Goal: Task Accomplishment & Management: Manage account settings

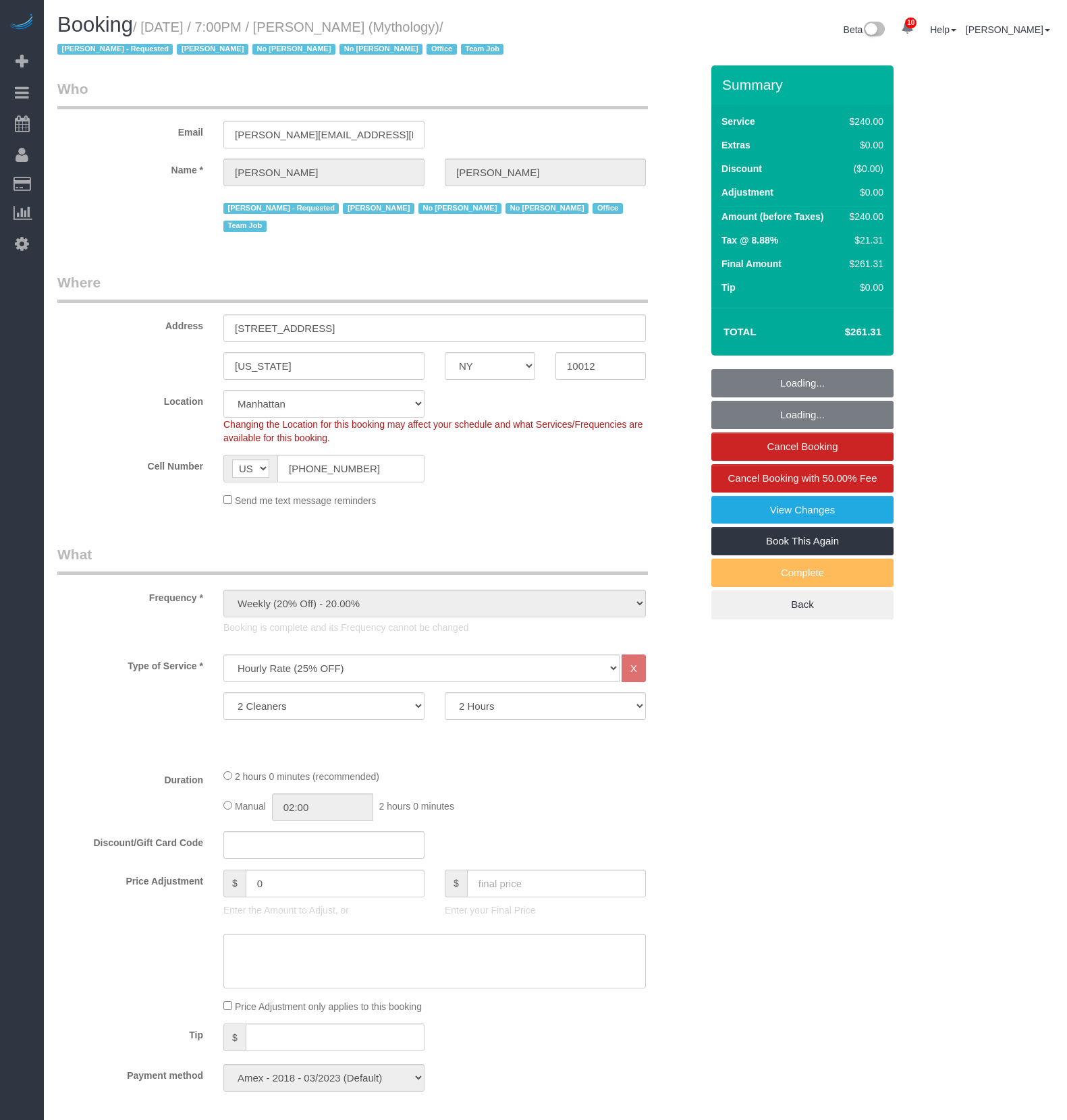
select select "NY"
select select "2"
select select "120"
select select "spot1"
select select "number:89"
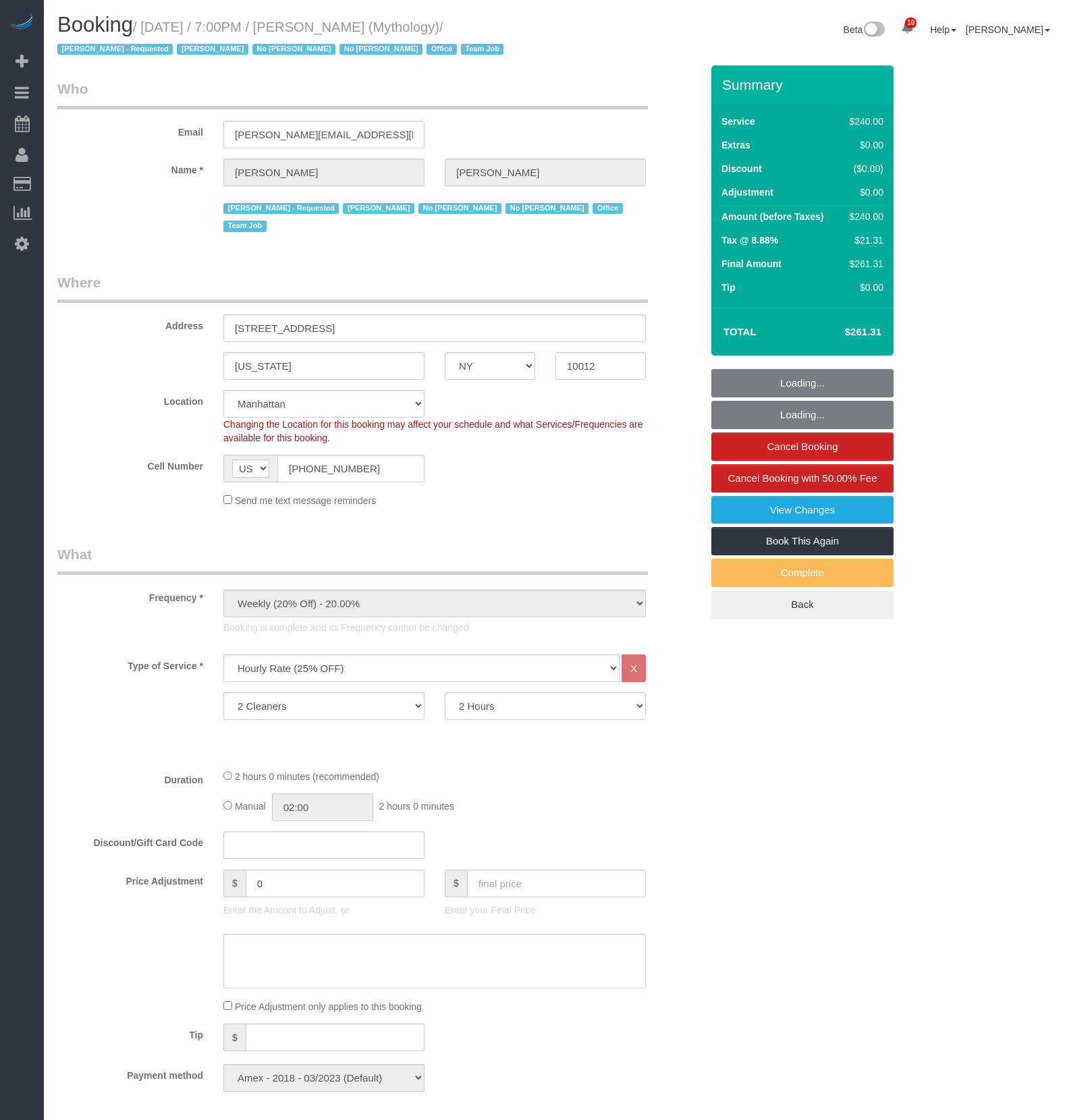
select select "number:90"
select select "number:15"
select select "number:7"
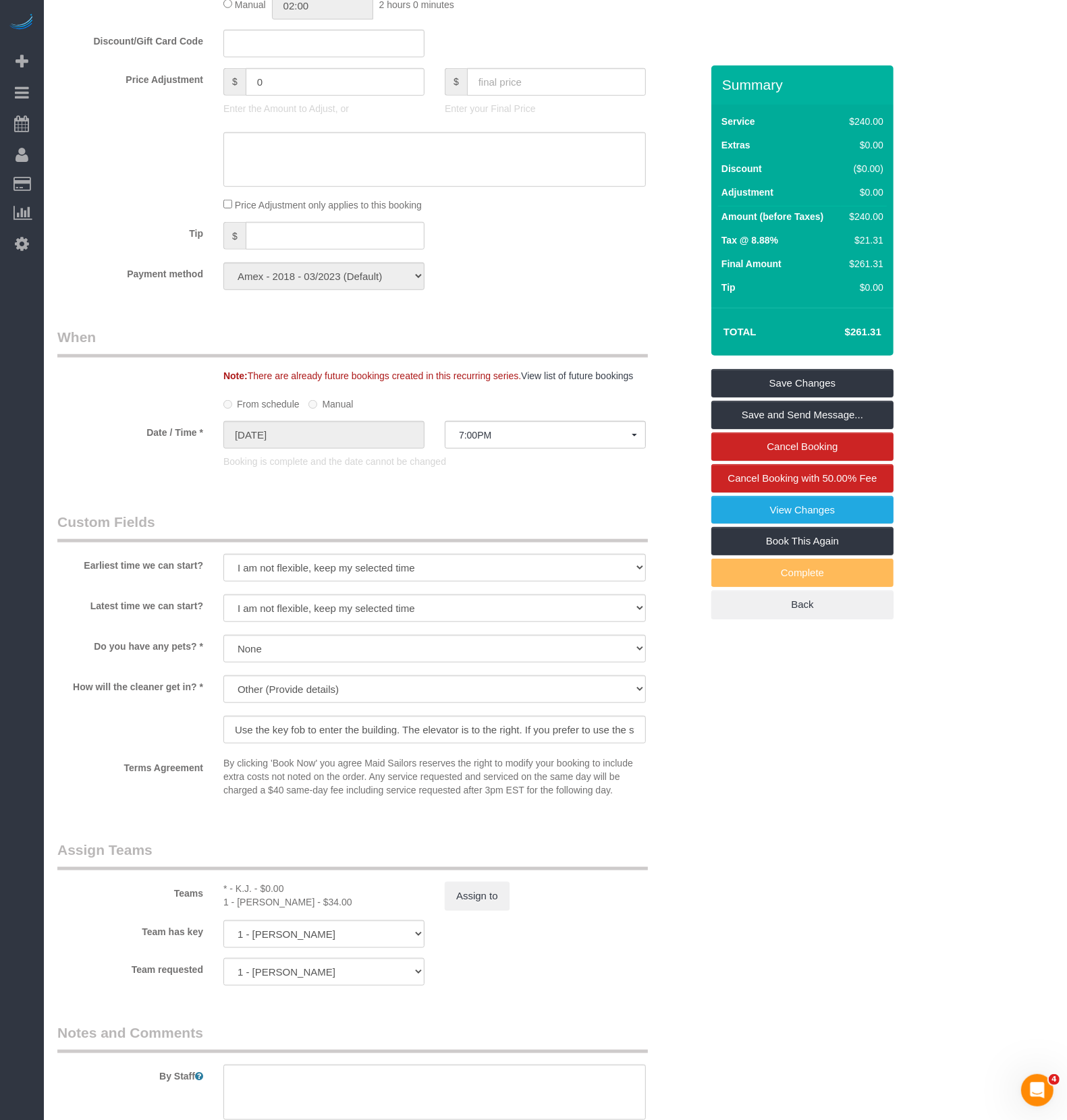
scroll to position [1201, 0]
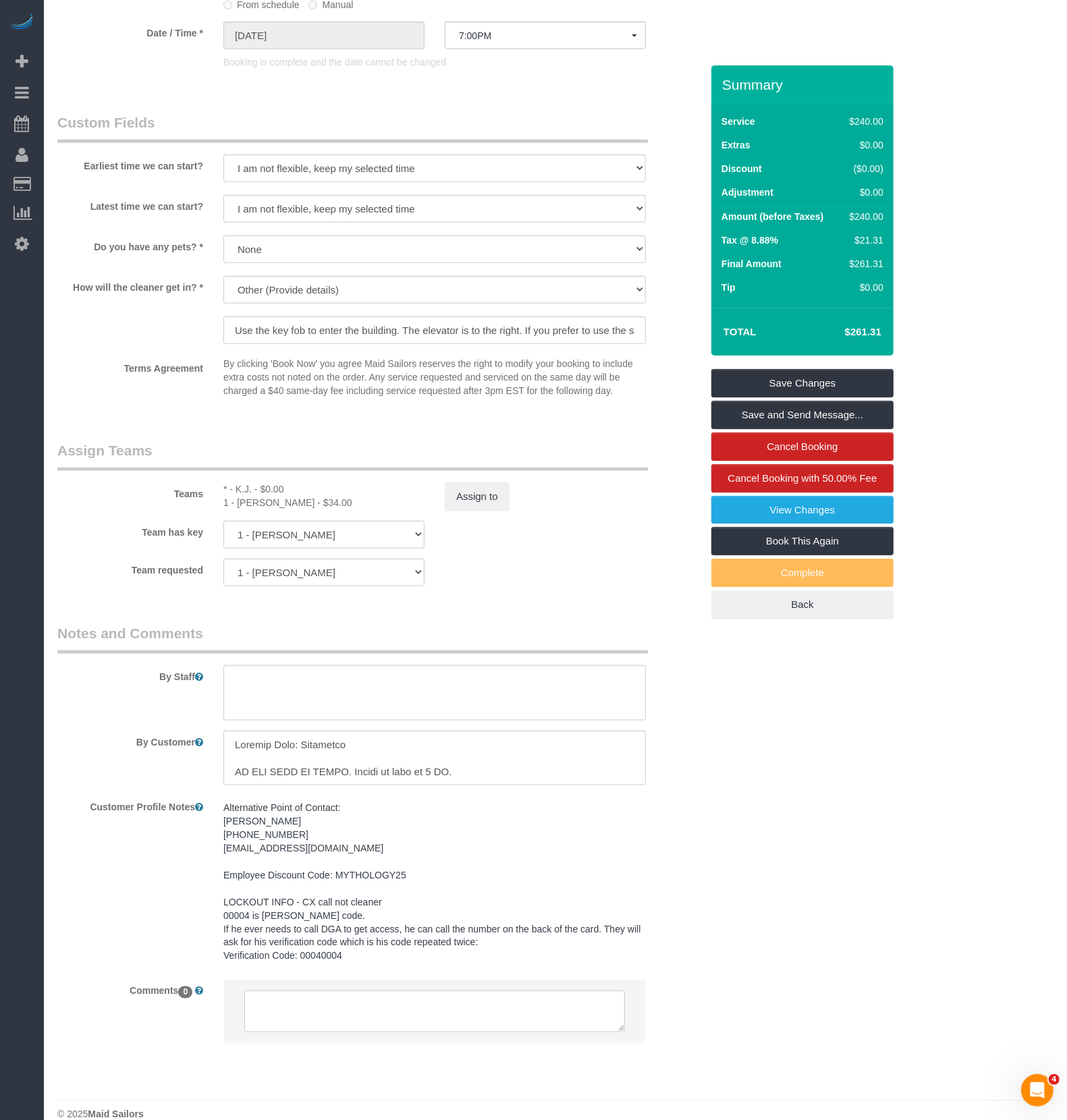
click at [508, 493] on sui-booking-teams "Teams * - K.J. - $0.00 1 - Kariluz Romero - $34.00 Assign to Team has key 1 - K…" at bounding box center [379, 513] width 644 height 145
click at [492, 482] on button "Assign to" at bounding box center [476, 496] width 65 height 28
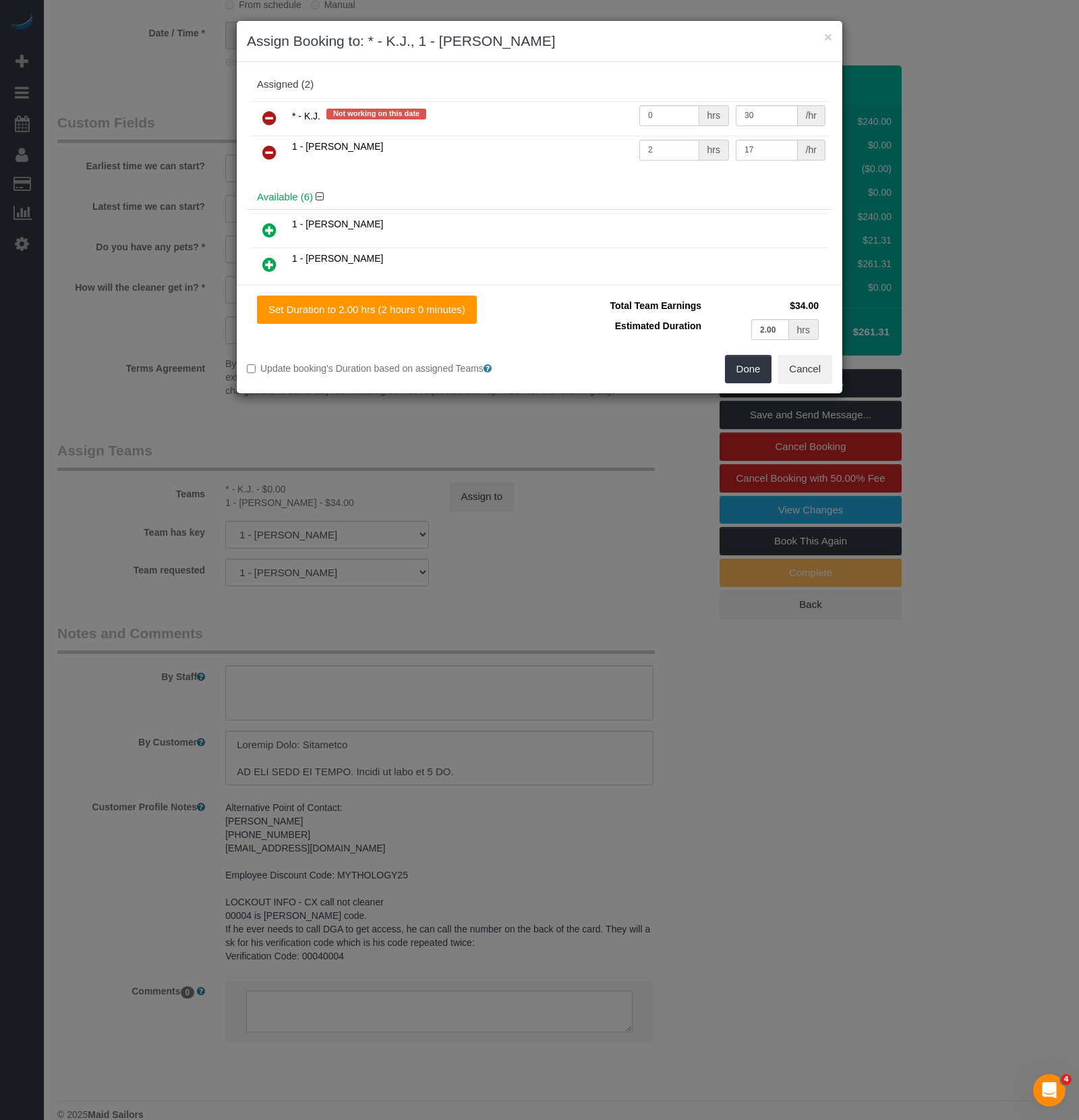
click at [682, 80] on div "Assigned (2)" at bounding box center [540, 85] width 565 height 12
click at [683, 113] on input "0" at bounding box center [669, 115] width 60 height 21
type input "2"
click at [744, 113] on input "30" at bounding box center [766, 115] width 62 height 21
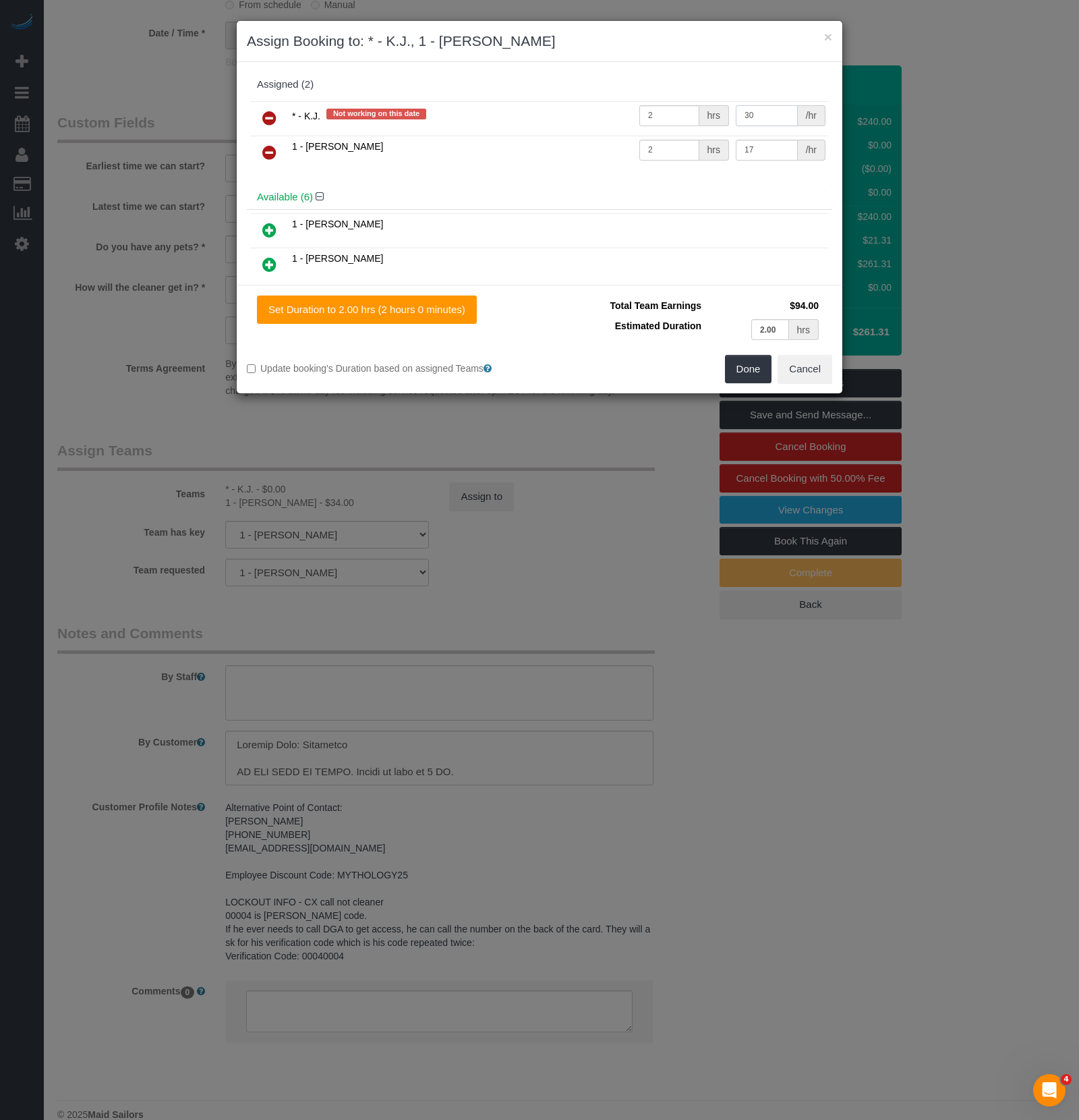
click at [744, 113] on input "30" at bounding box center [766, 115] width 62 height 21
type input "25"
click at [752, 369] on button "Done" at bounding box center [749, 369] width 47 height 28
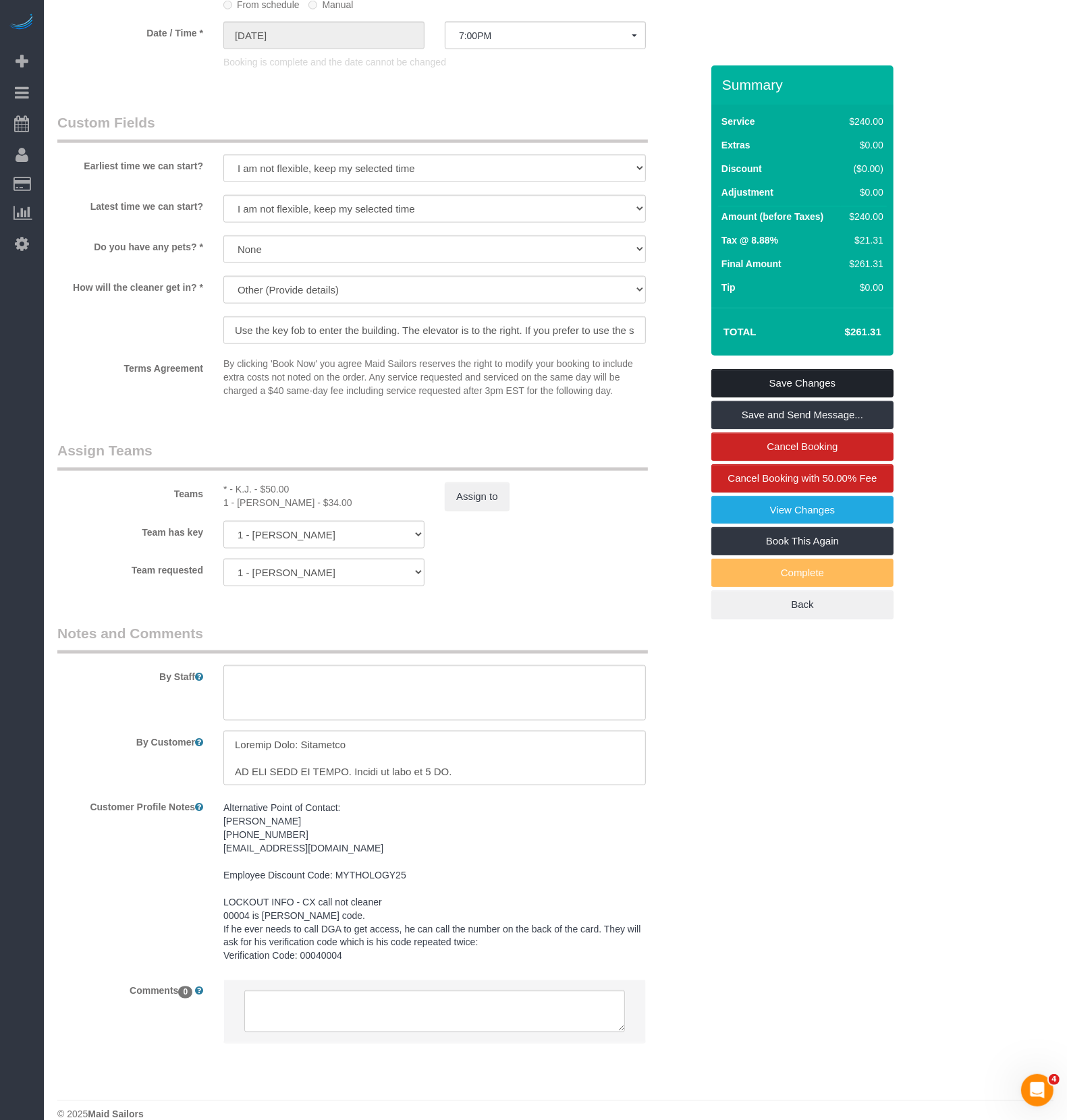
click at [814, 376] on link "Save Changes" at bounding box center [802, 383] width 182 height 28
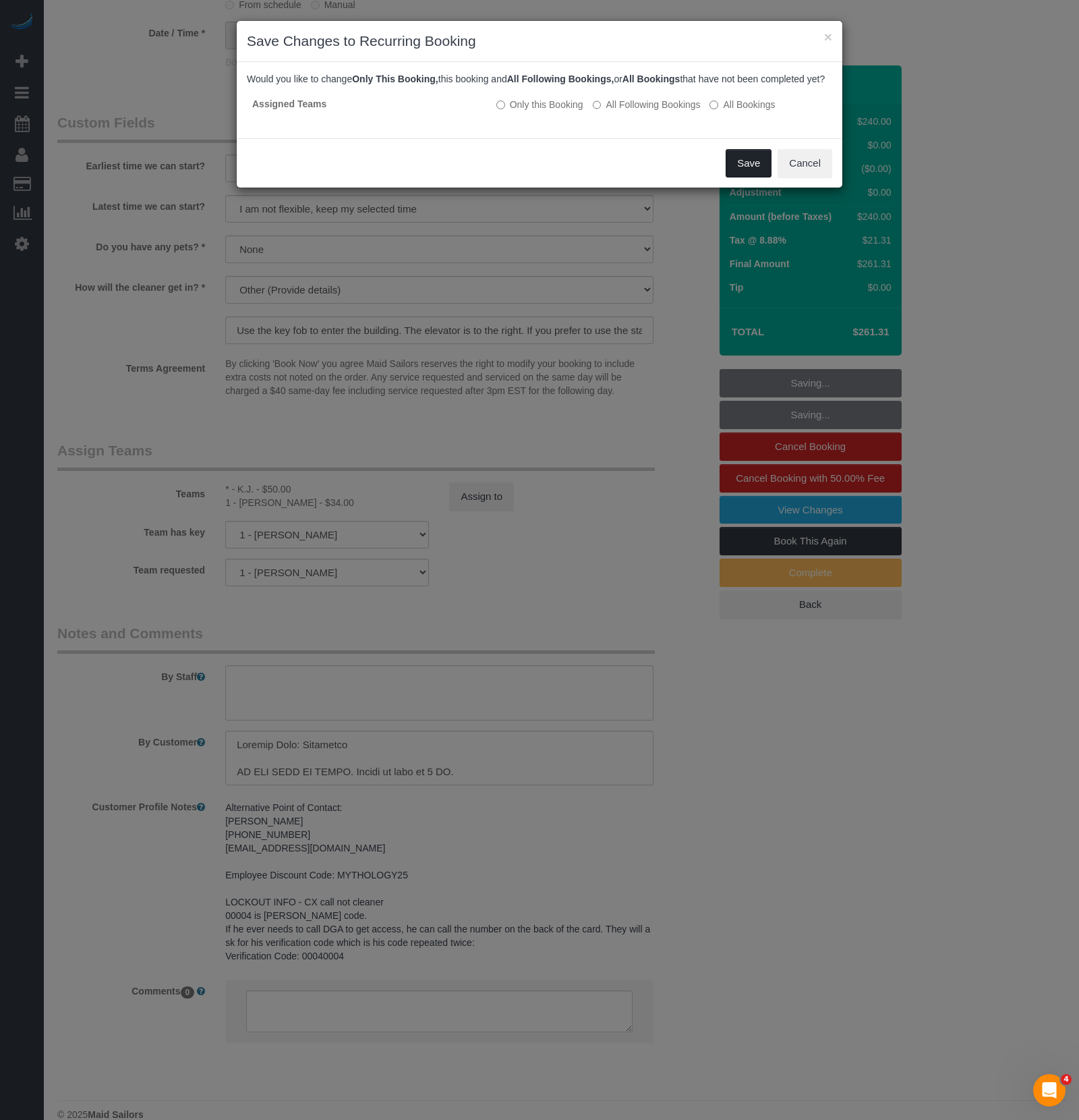
click at [758, 176] on button "Save" at bounding box center [749, 163] width 46 height 28
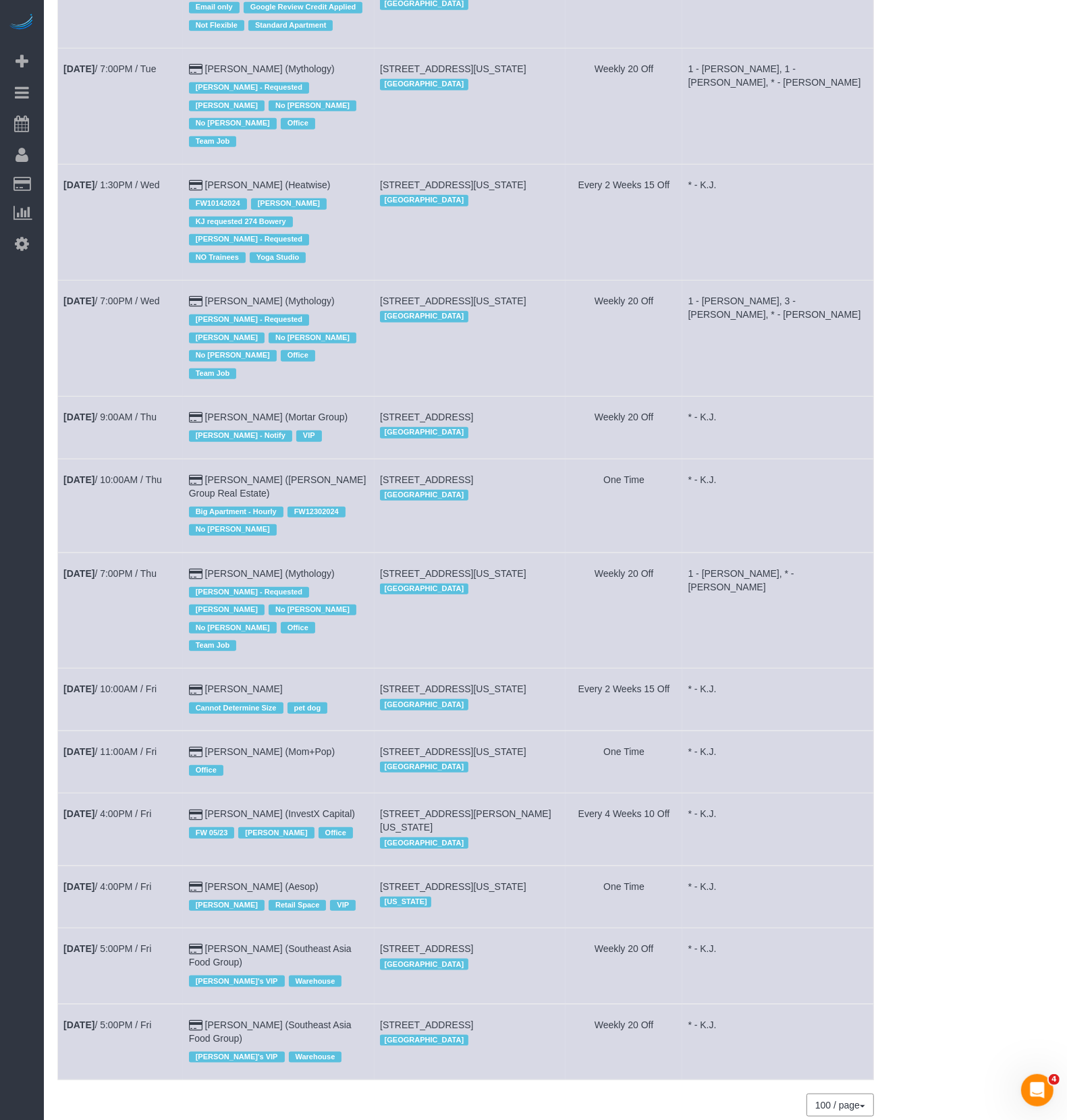
scroll to position [696, 0]
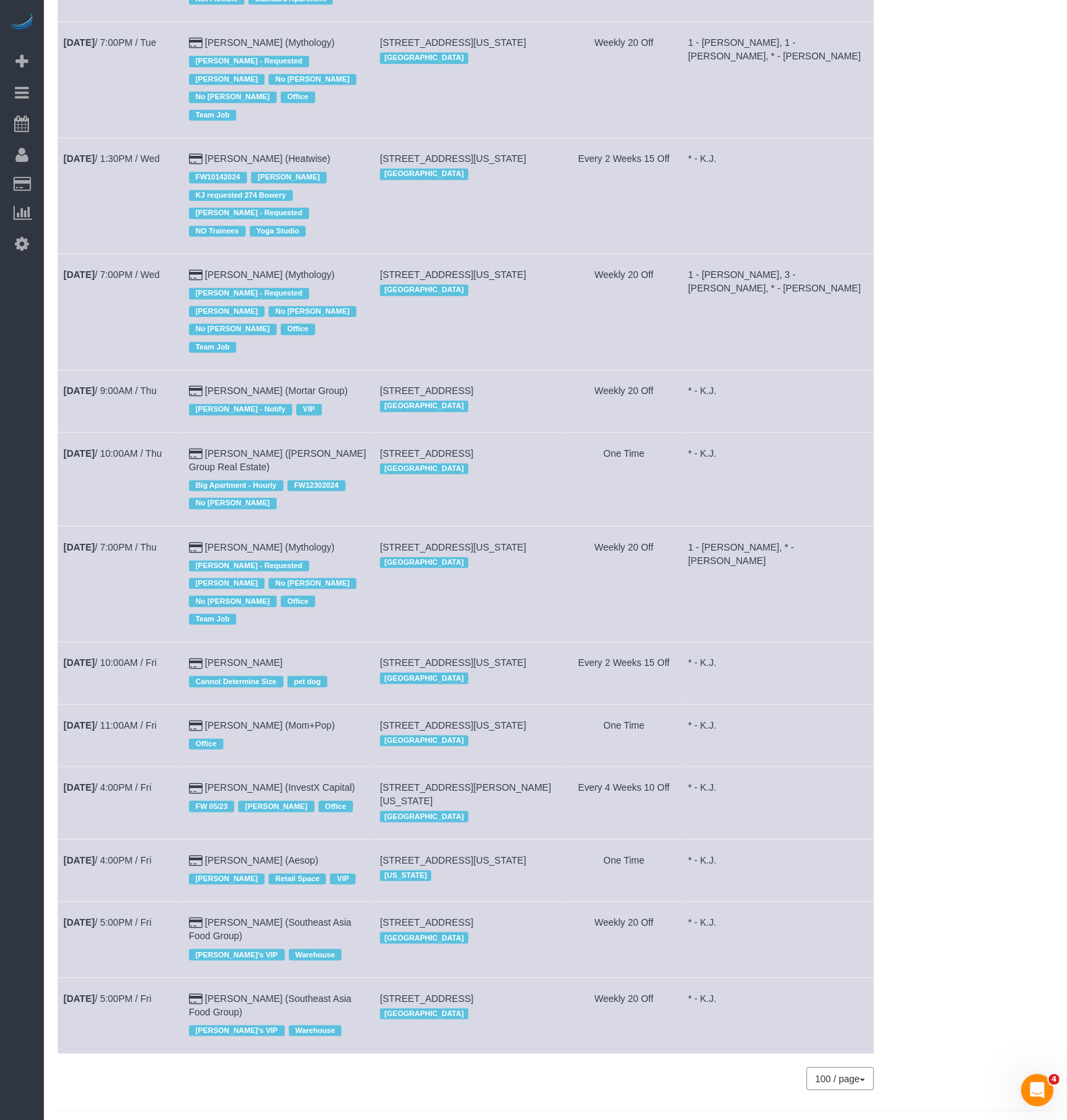
click at [551, 732] on div "[GEOGRAPHIC_DATA]" at bounding box center [470, 741] width 180 height 18
click at [137, 526] on td "Aug 14th / 7:00PM / Thu" at bounding box center [121, 584] width 126 height 116
click at [143, 541] on link "Aug 14th / 7:00PM / Thu" at bounding box center [110, 546] width 93 height 11
click at [145, 541] on link "Aug 14th / 7:00PM / Thu" at bounding box center [110, 546] width 93 height 11
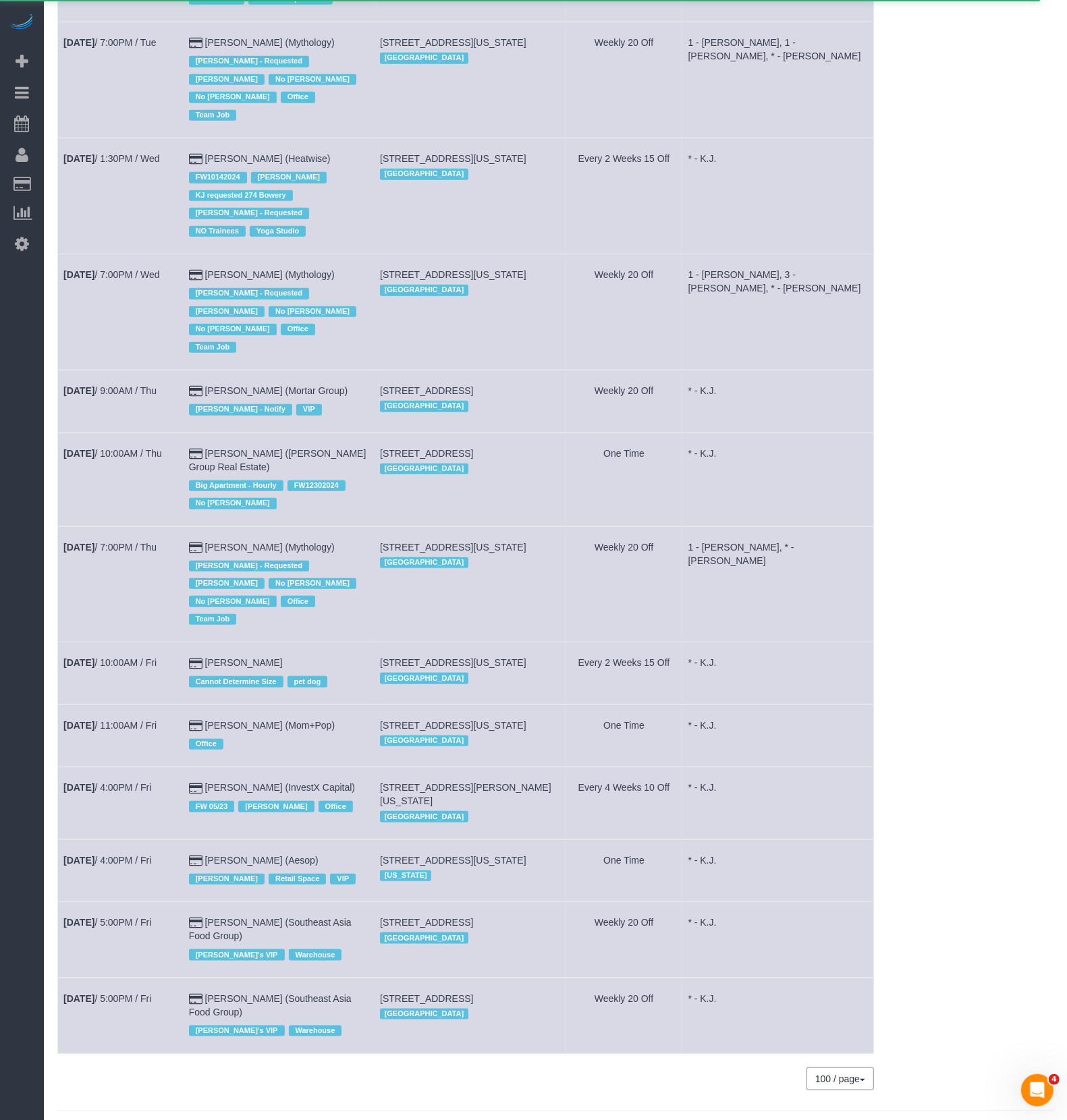
click at [173, 526] on td "Aug 14th / 7:00PM / Thu" at bounding box center [121, 584] width 126 height 116
click at [123, 541] on link "Aug 14th / 7:00PM / Thu" at bounding box center [110, 546] width 93 height 11
click at [124, 541] on link "Aug 14th / 7:00PM / Thu" at bounding box center [110, 546] width 93 height 11
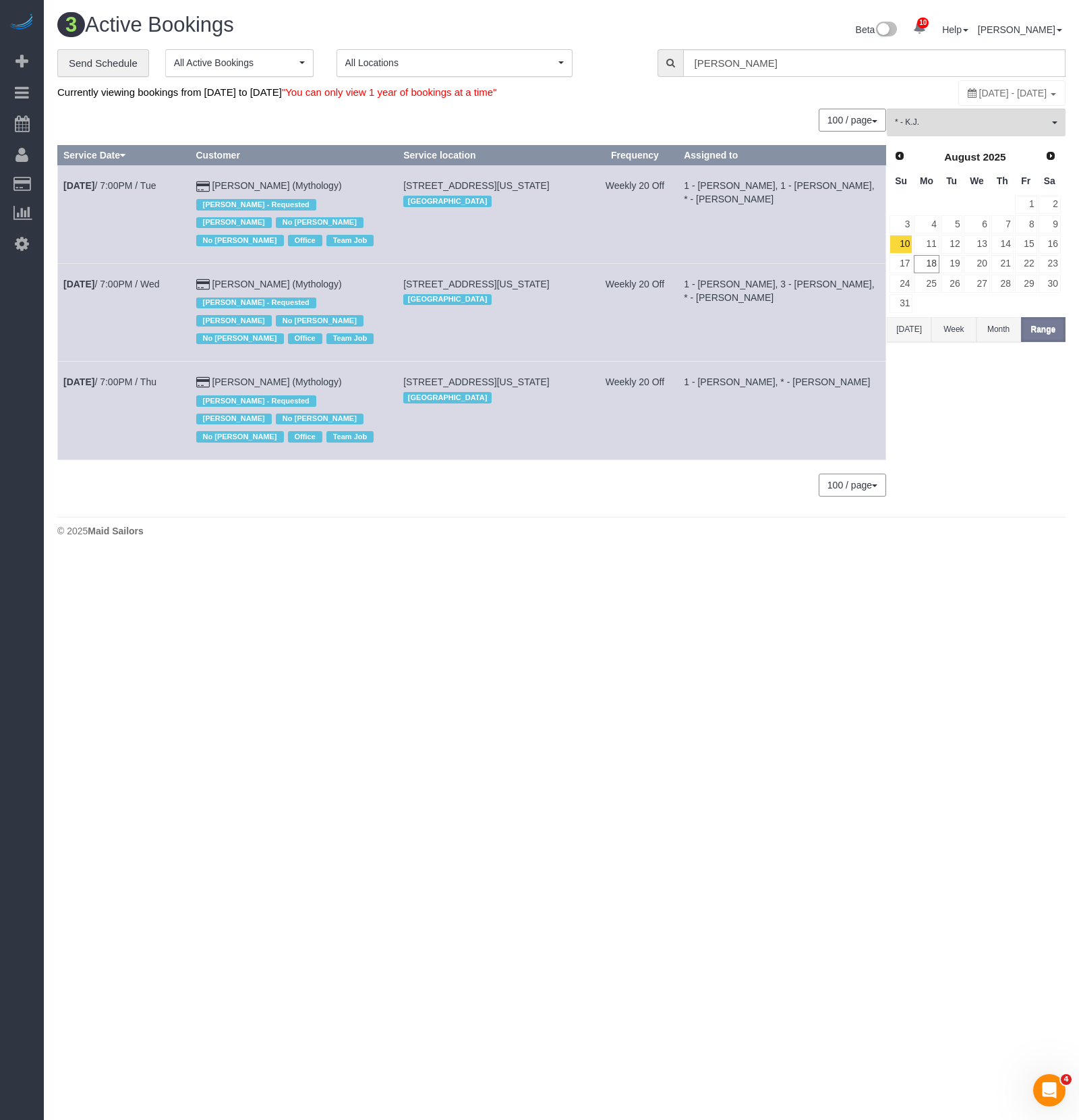
click at [679, 257] on td "Weekly 20 Off" at bounding box center [635, 214] width 87 height 98
click at [145, 185] on link "[DATE] 7:00PM / Tue" at bounding box center [110, 186] width 92 height 11
click at [105, 289] on td "[DATE] 7:00PM / Wed" at bounding box center [124, 312] width 133 height 98
click at [114, 283] on link "[DATE] 7:00PM / Wed" at bounding box center [112, 283] width 96 height 11
click at [165, 294] on td "[DATE] 7:00PM / Wed" at bounding box center [124, 312] width 133 height 98
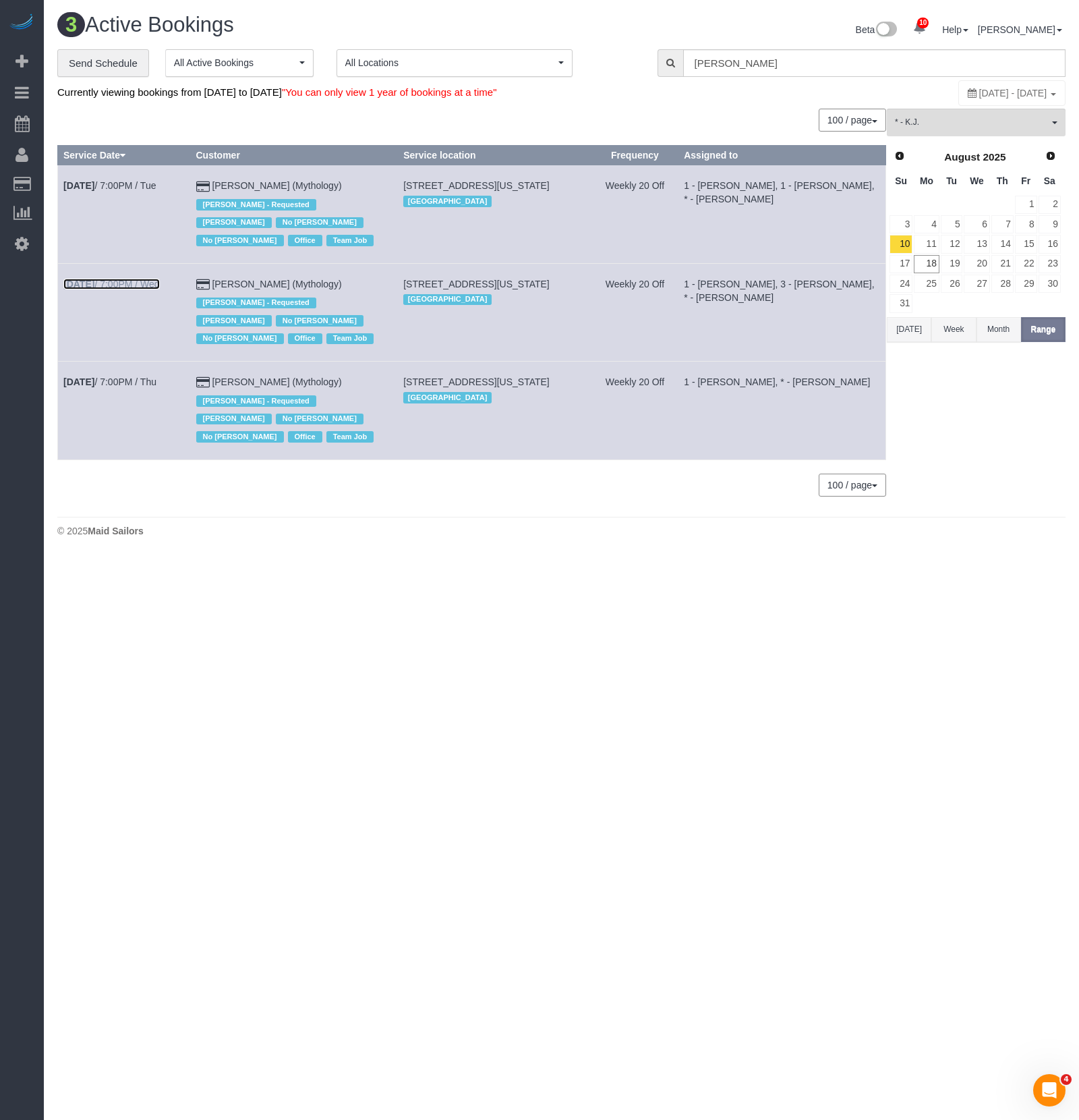
click at [159, 281] on link "[DATE] 7:00PM / Wed" at bounding box center [112, 283] width 96 height 11
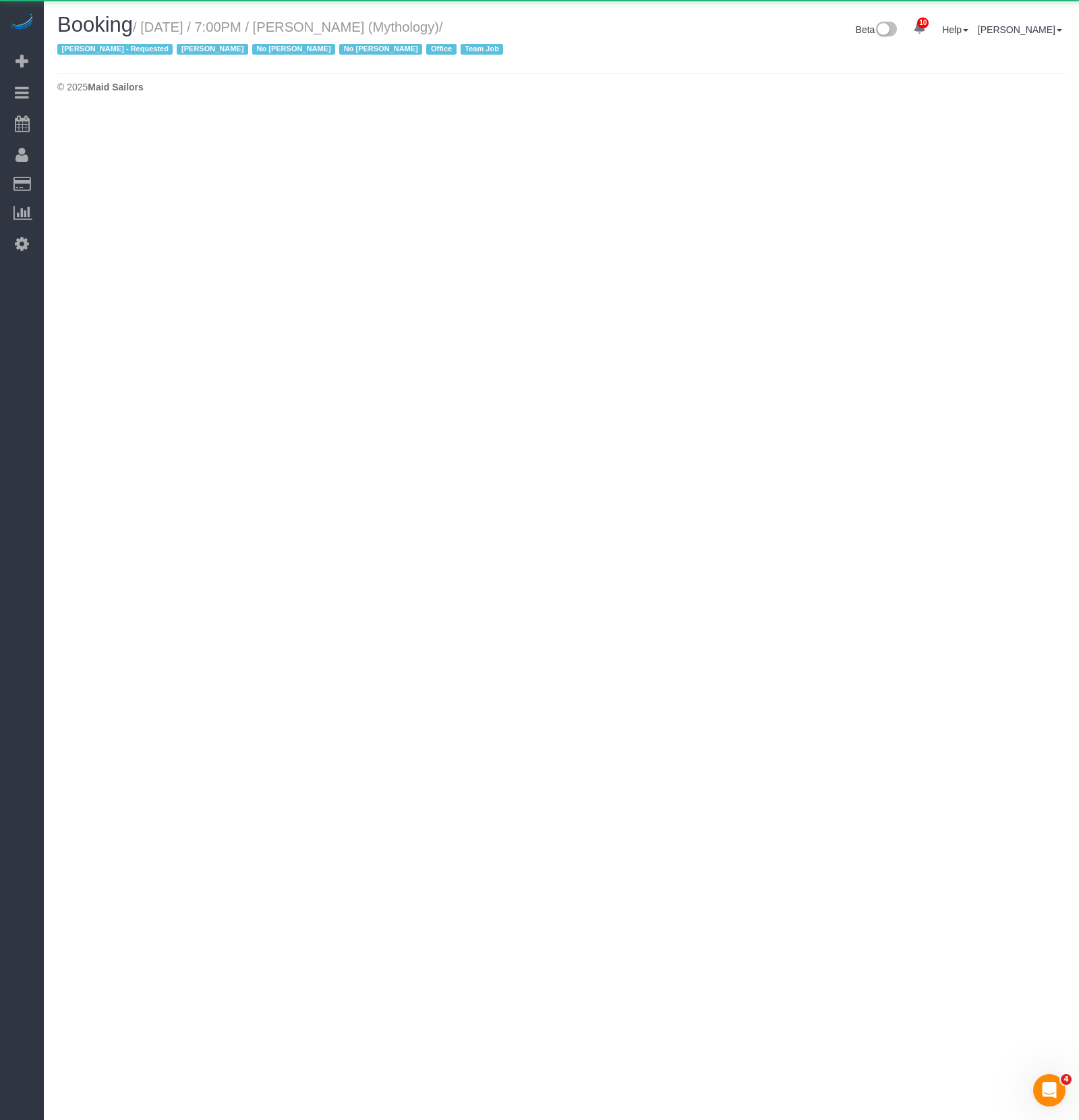
select select "NY"
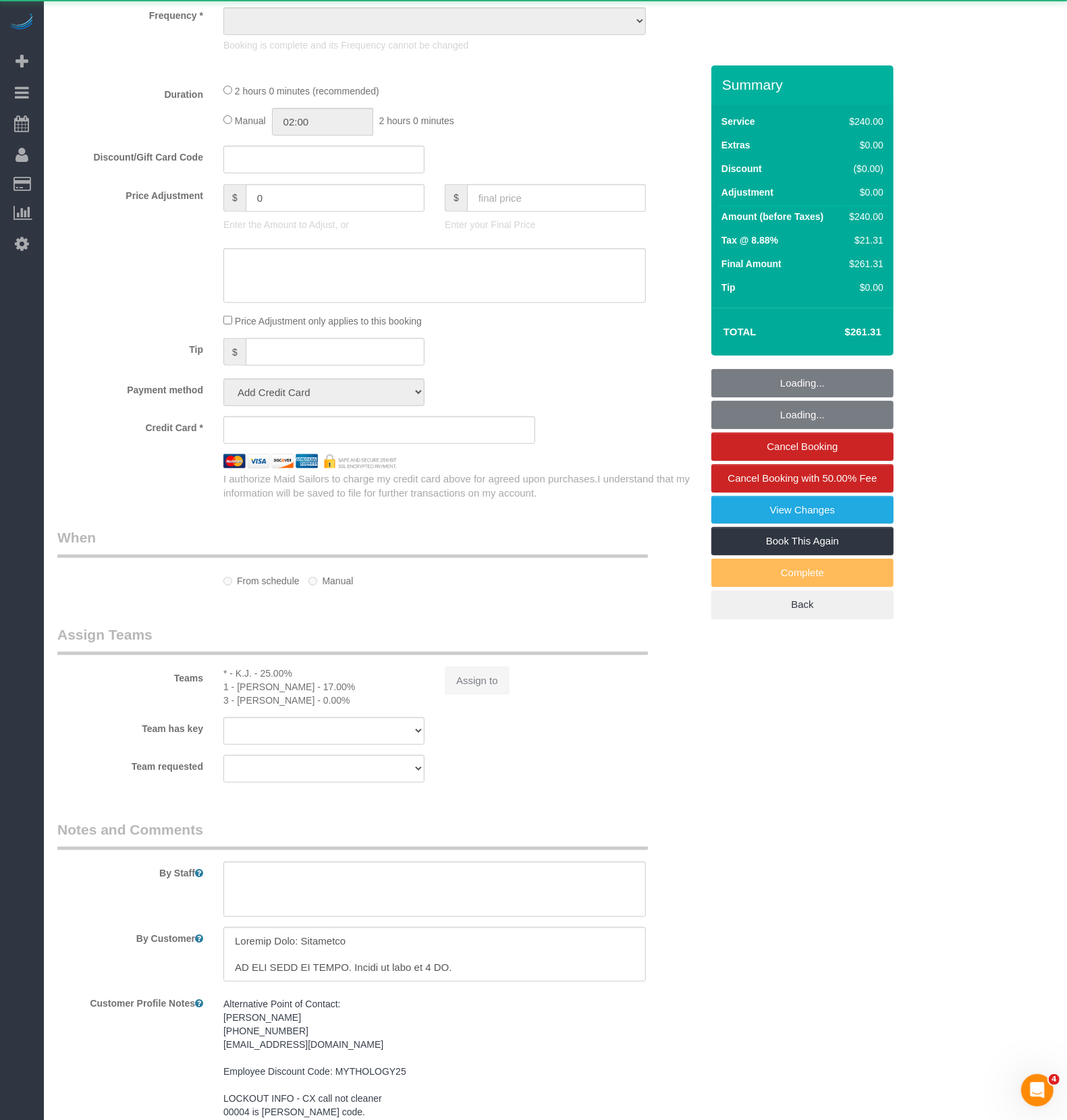
select select "object:2861"
select select "2"
select select "120"
select select "number:89"
select select "number:90"
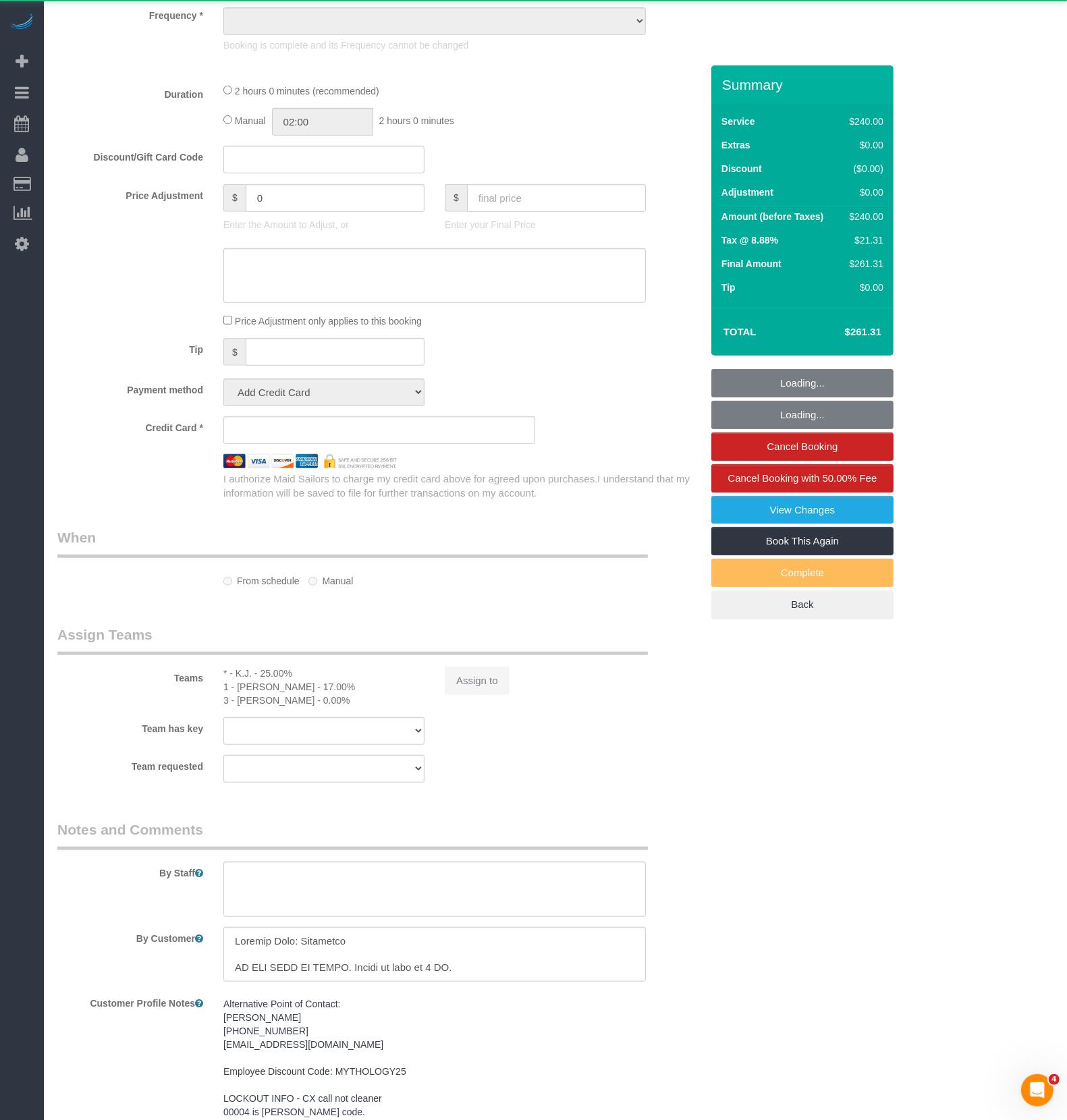
select select "number:15"
select select "number:7"
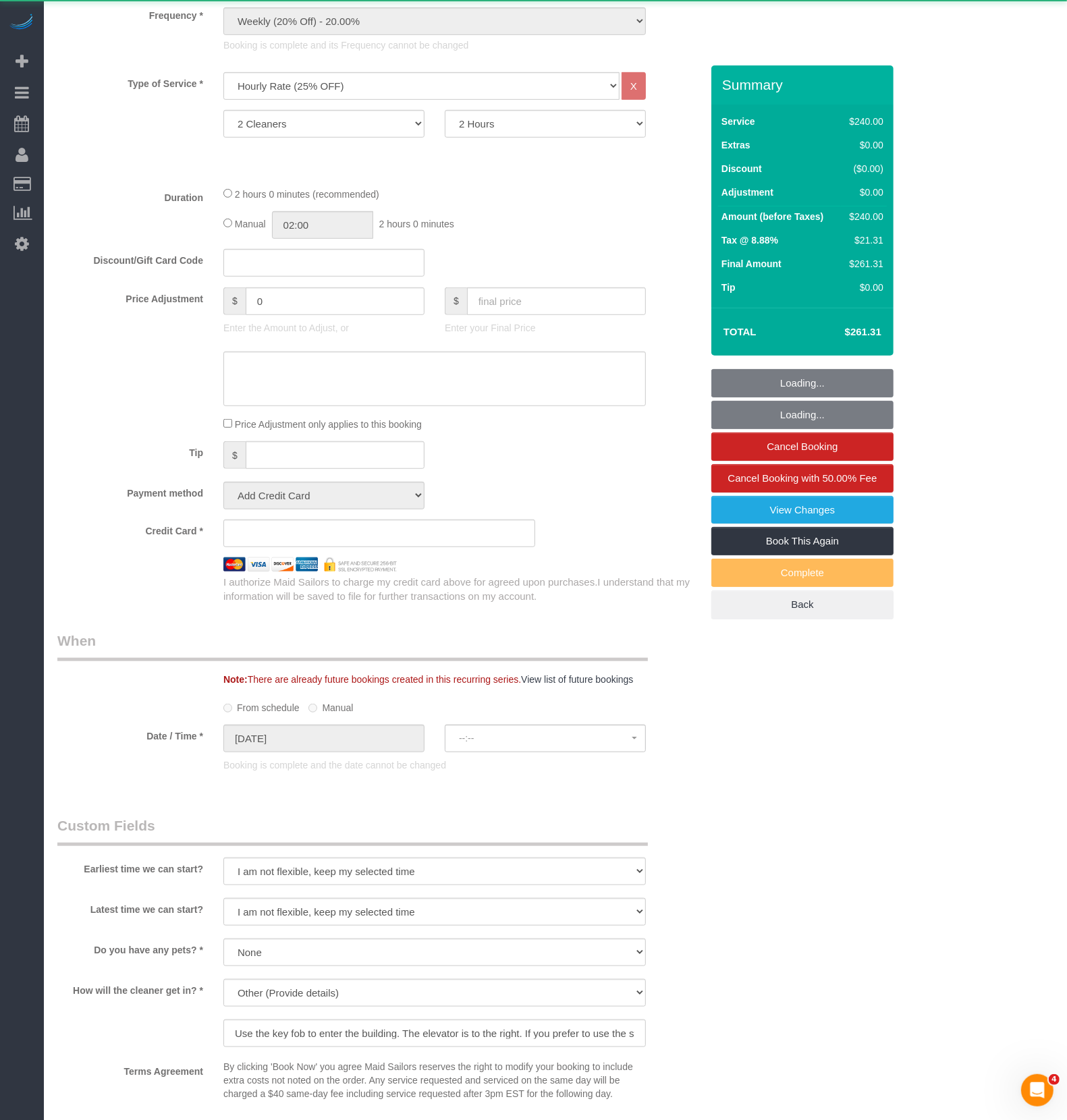
select select "string:stripe-card_1F0CXe4VGloSiKo7V7BiKmvB"
select select "spot1"
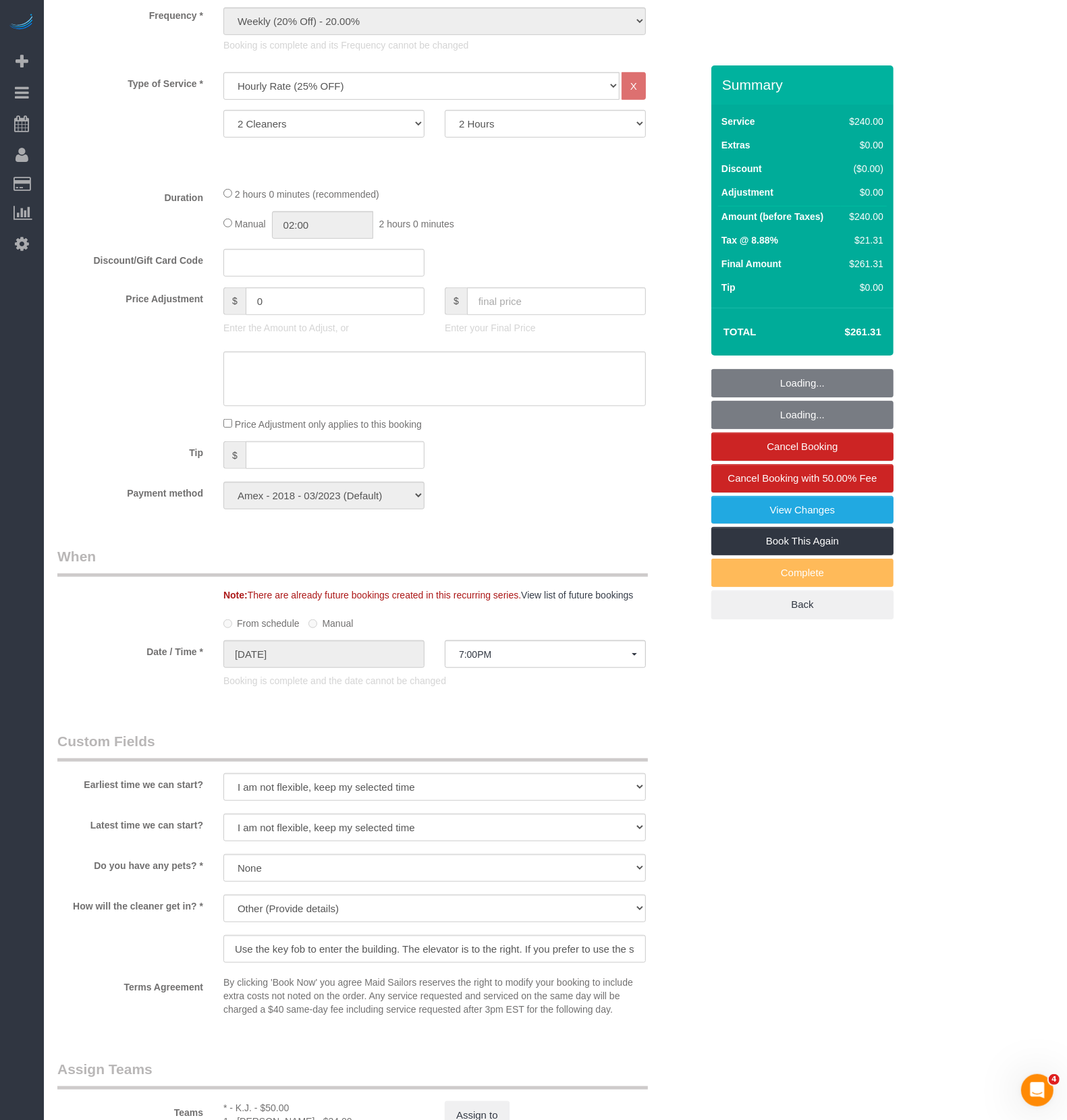
scroll to position [1125, 0]
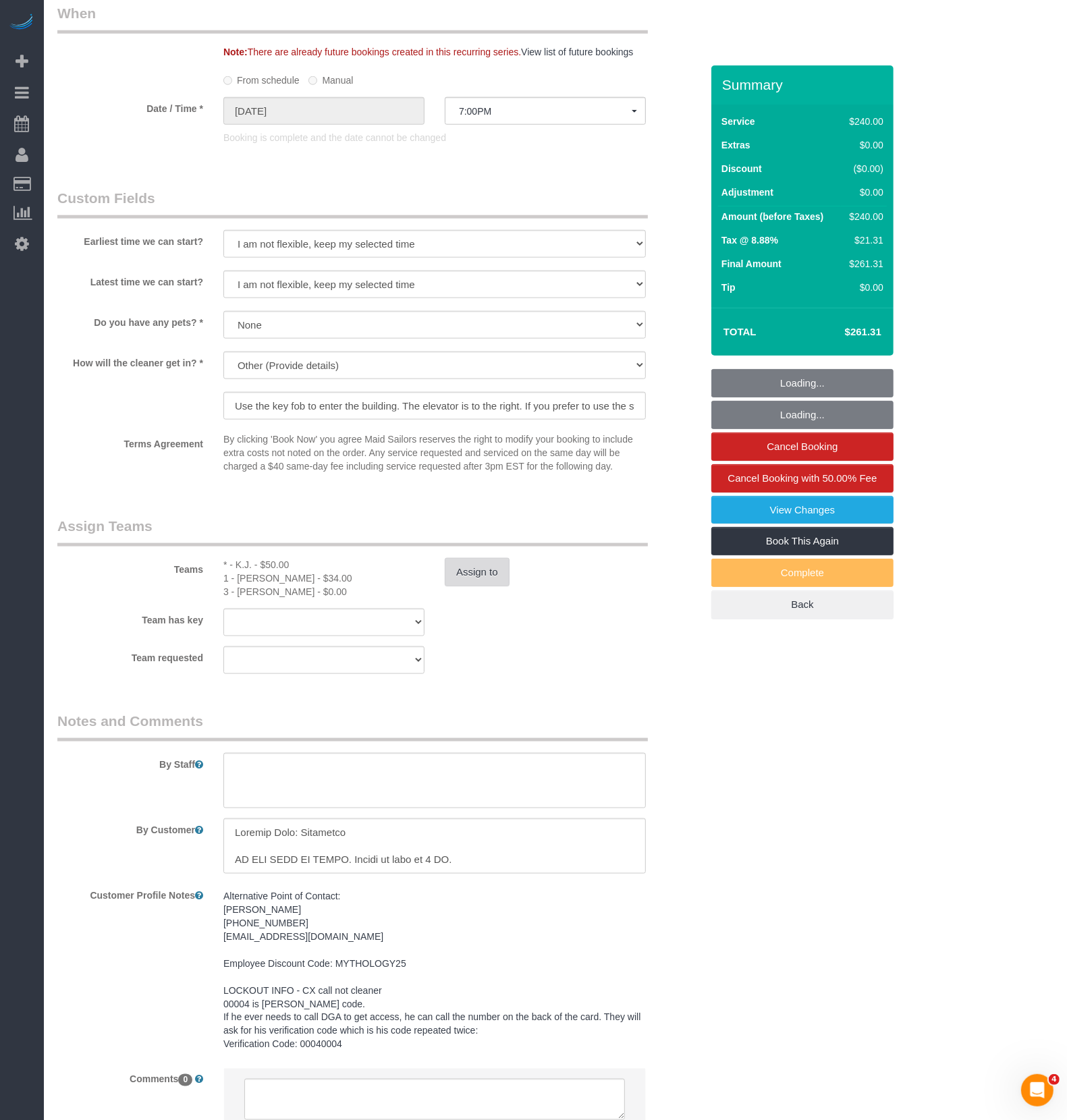
click at [465, 558] on button "Assign to" at bounding box center [476, 572] width 65 height 28
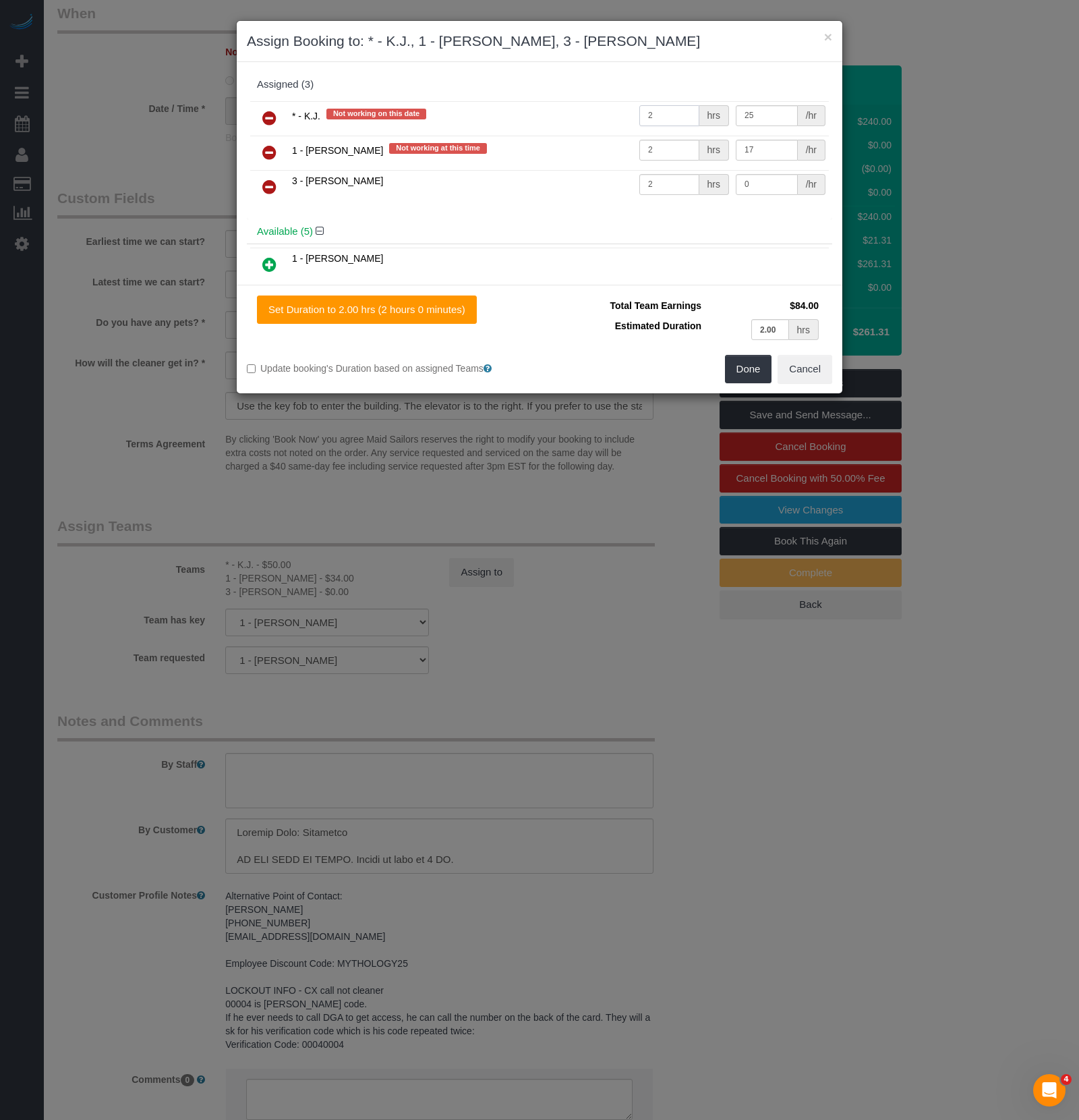
click at [681, 122] on input "2" at bounding box center [669, 115] width 60 height 21
type input "4"
click at [748, 367] on button "Done" at bounding box center [749, 369] width 47 height 28
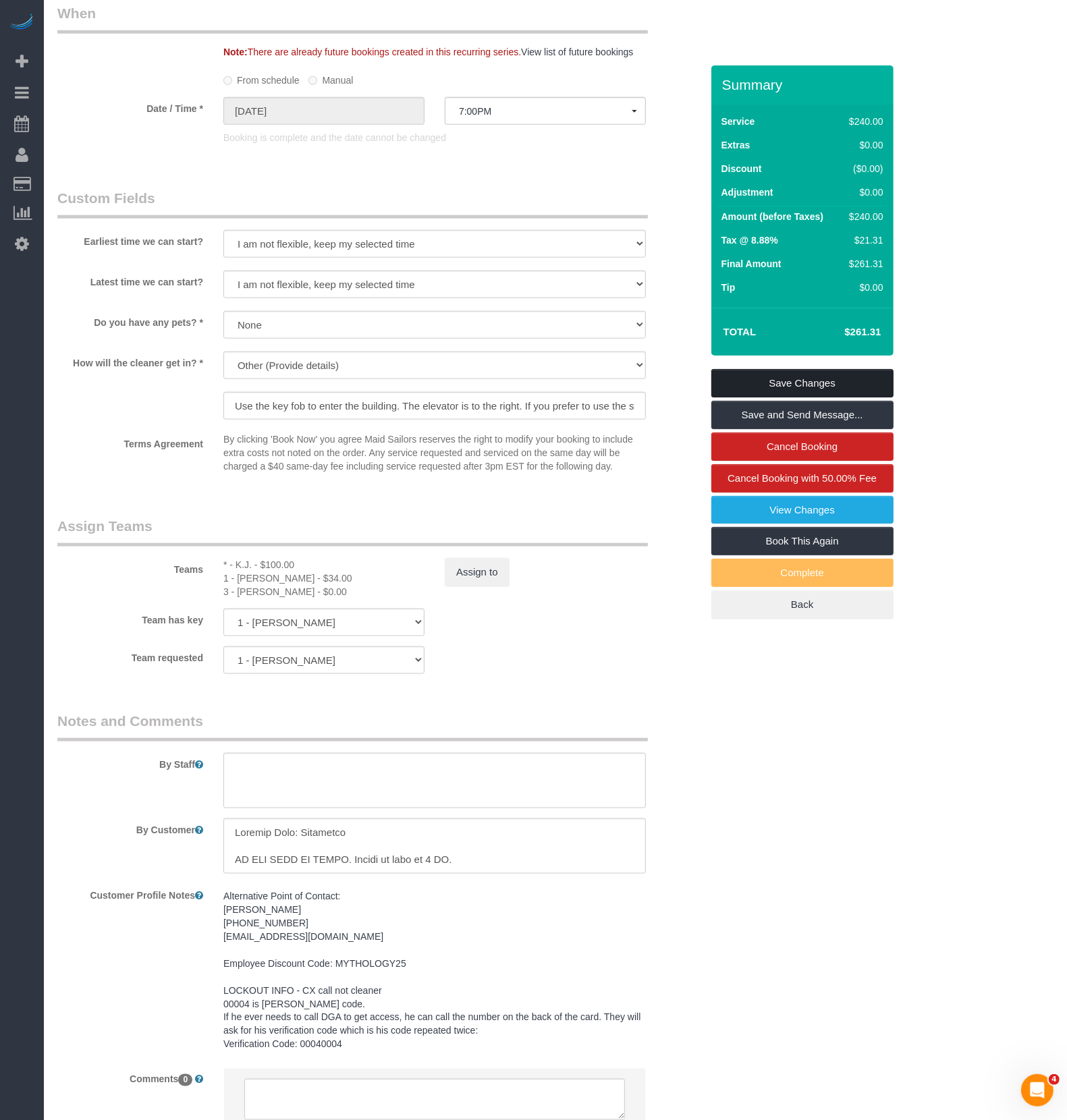
click at [795, 384] on link "Save Changes" at bounding box center [802, 383] width 182 height 28
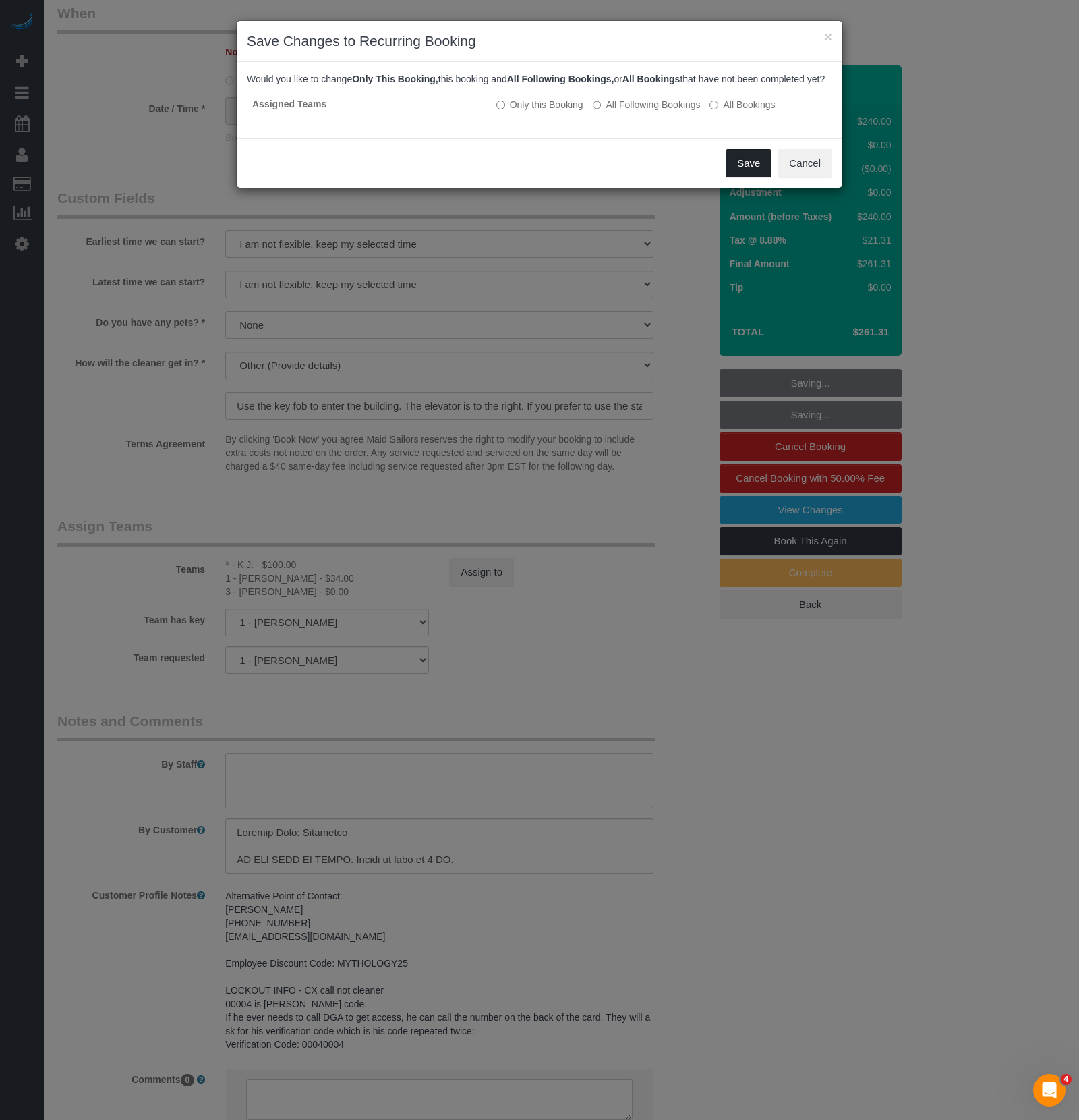
click at [746, 173] on button "Save" at bounding box center [749, 163] width 46 height 28
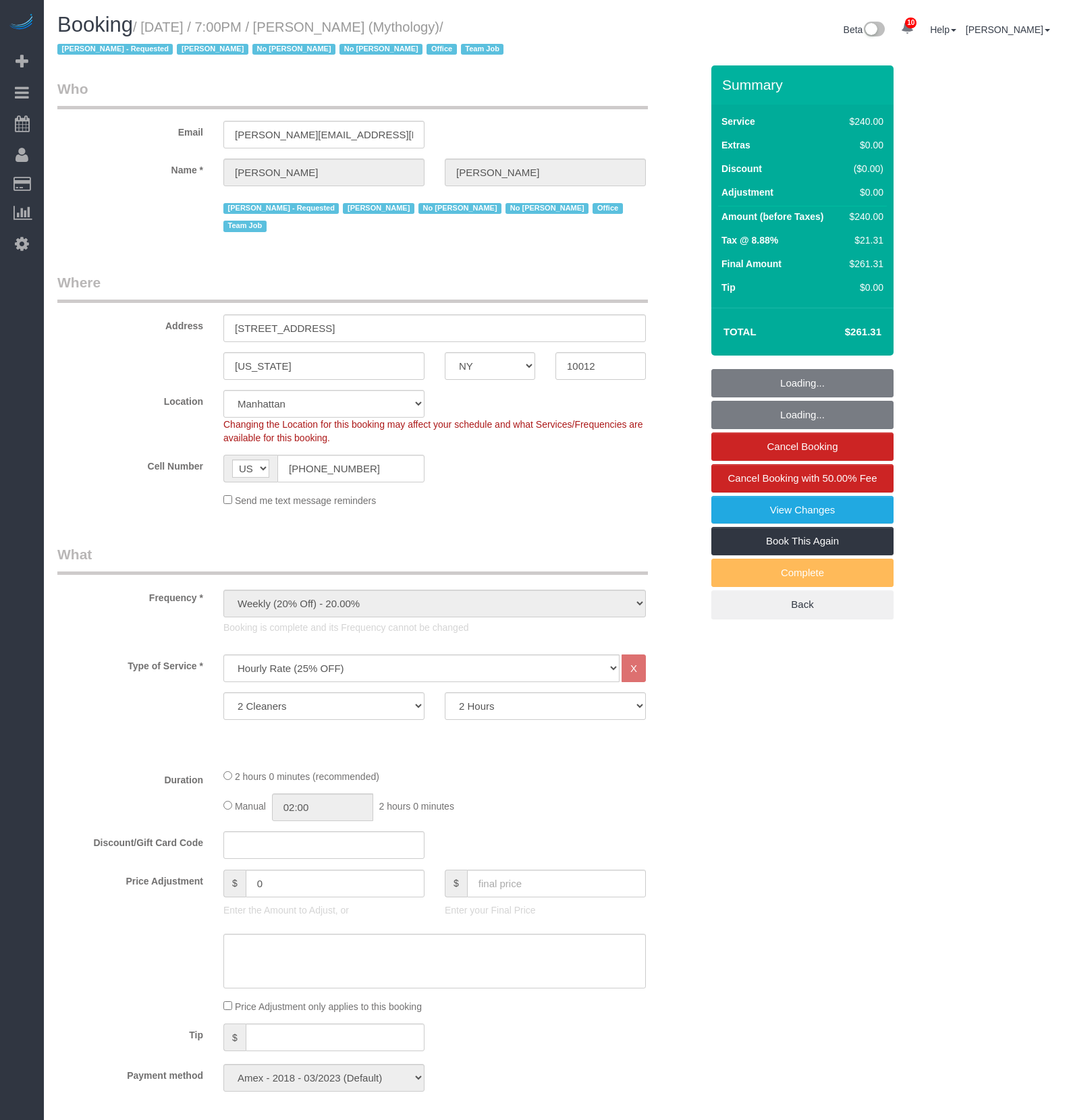
select select "NY"
select select "2"
select select "120"
select select "spot1"
select select "number:89"
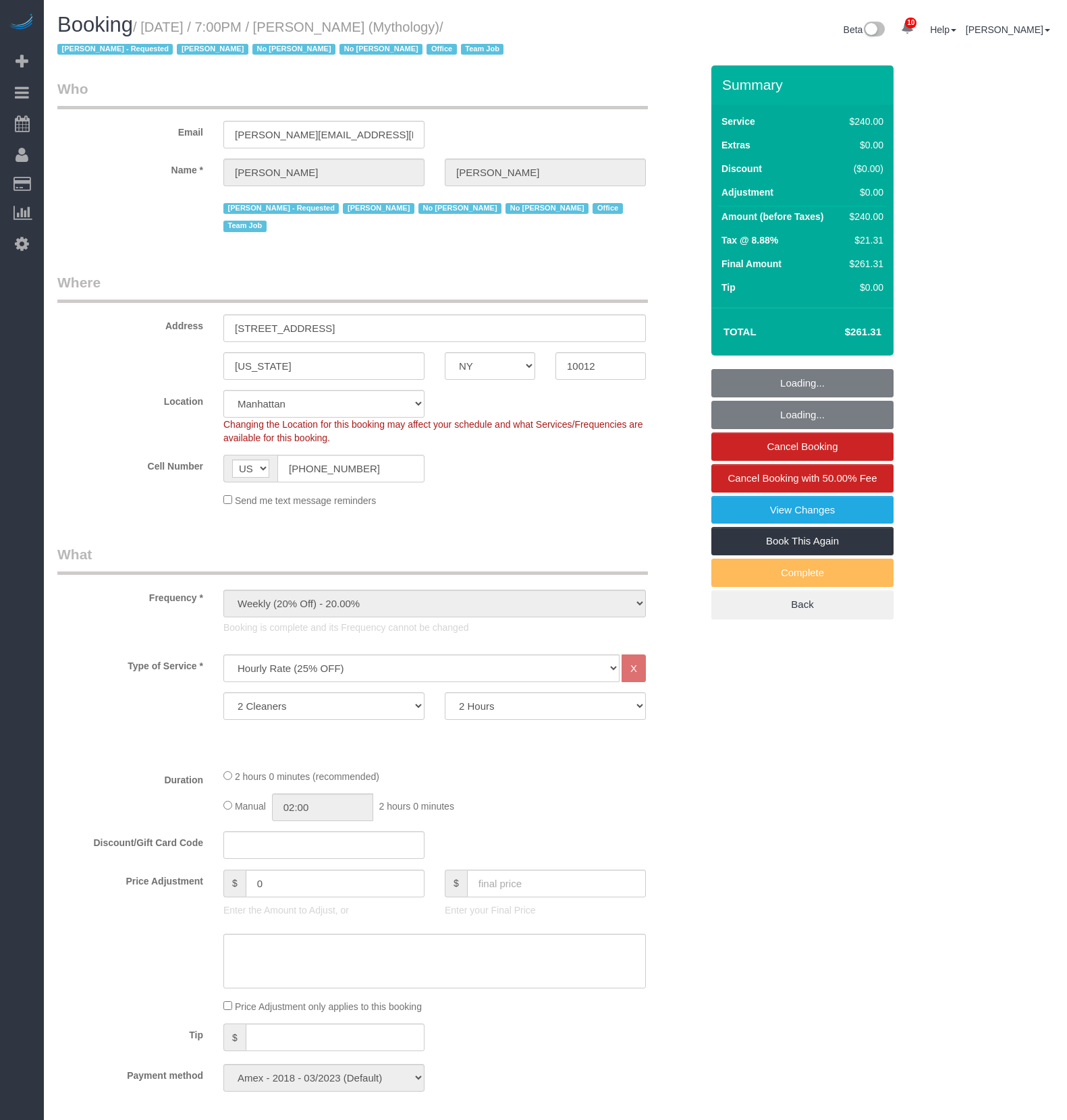
select select "number:90"
select select "number:15"
select select "number:7"
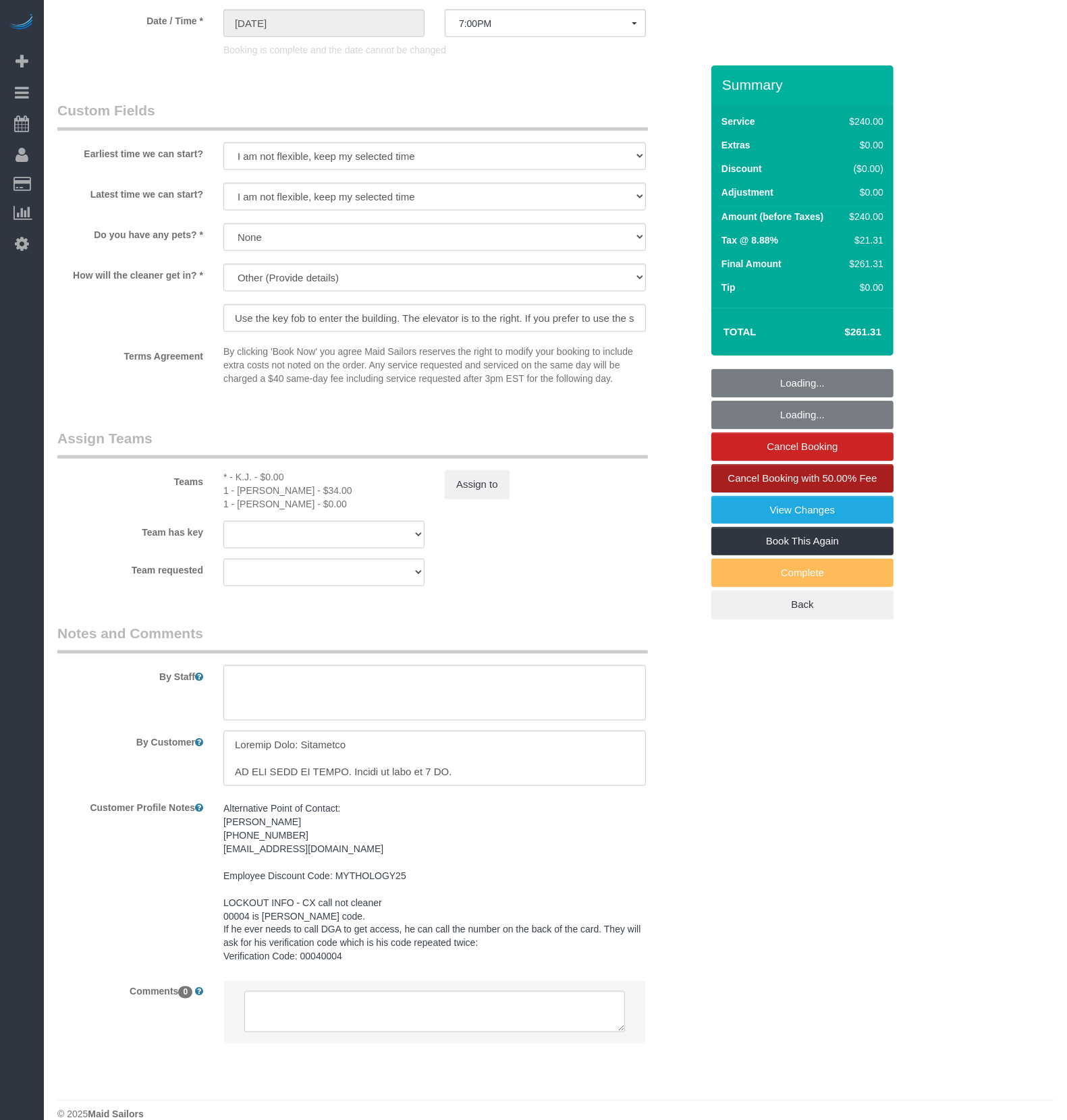
scroll to position [1213, 0]
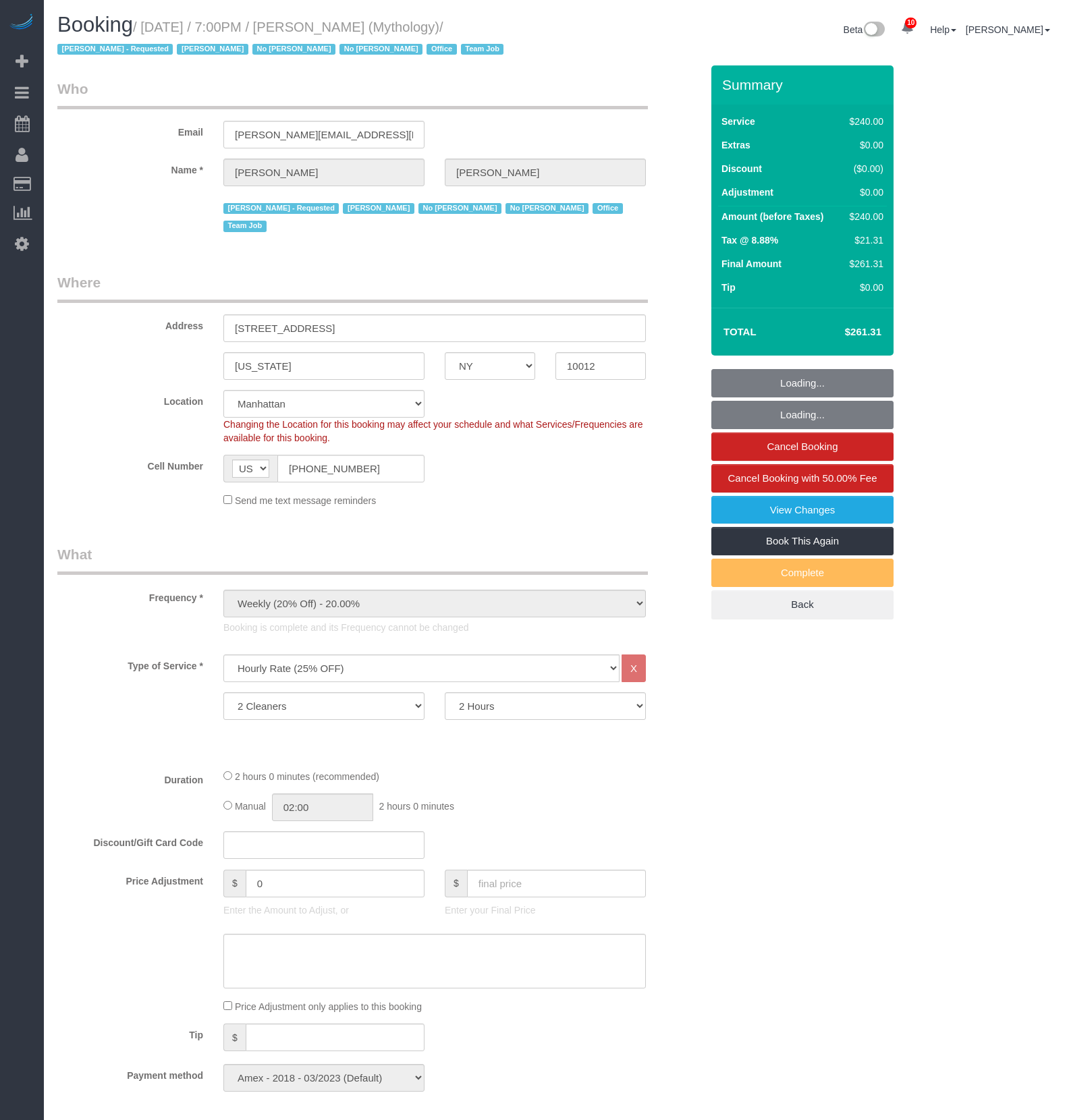
select select "NY"
select select "2"
select select "120"
select select "spot1"
select select "number:89"
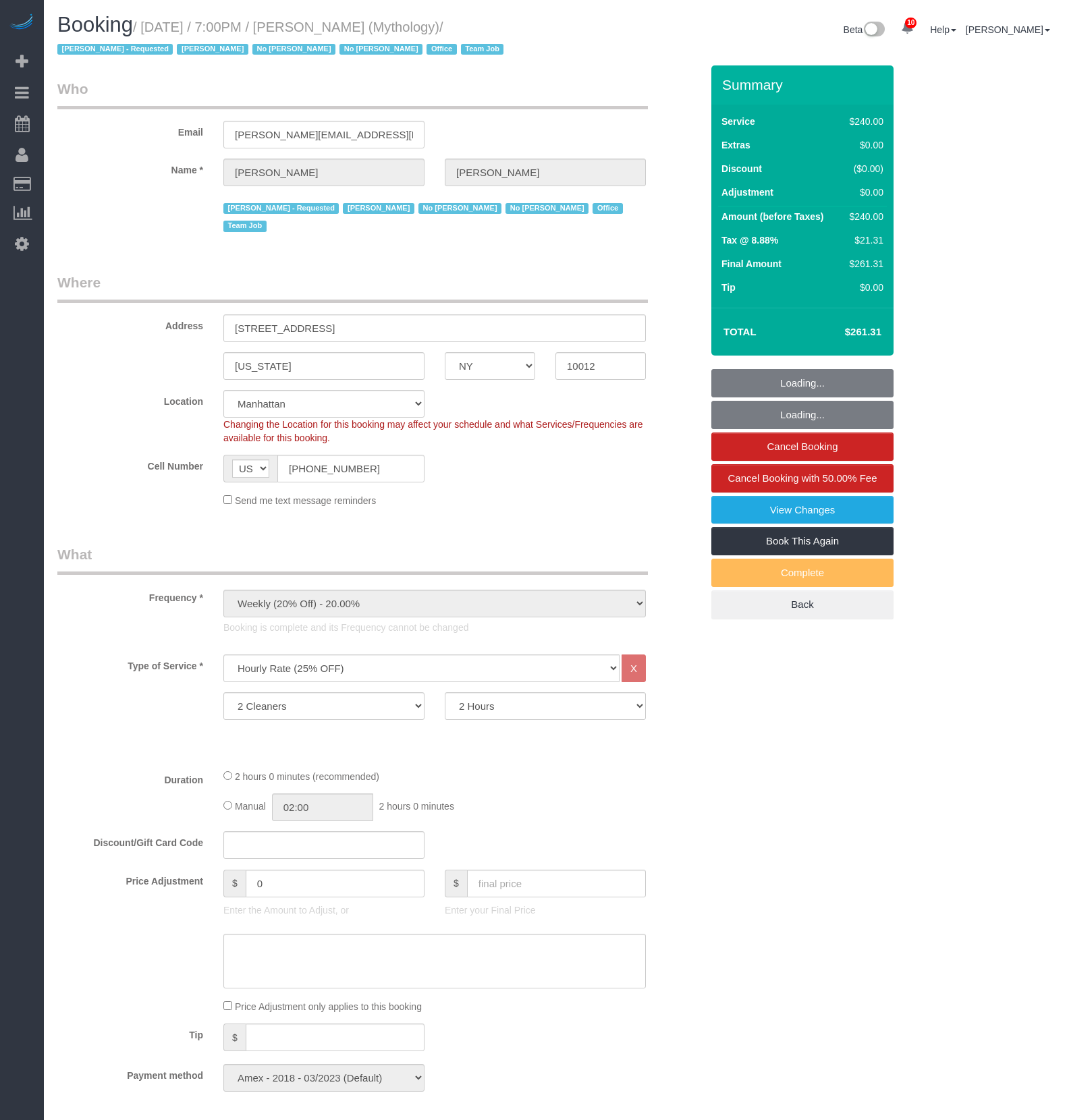
select select "number:90"
select select "number:15"
select select "number:7"
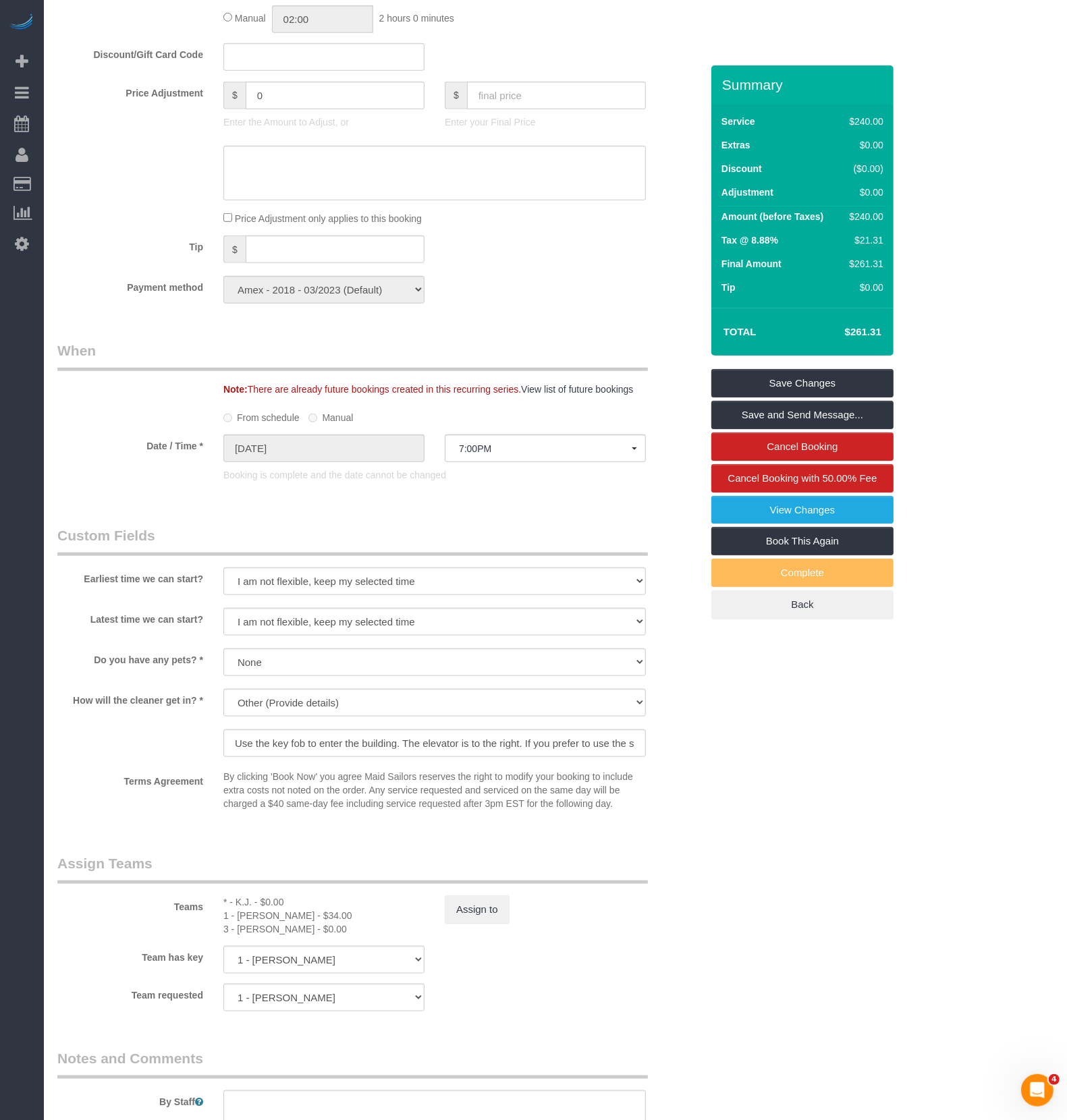
scroll to position [1213, 0]
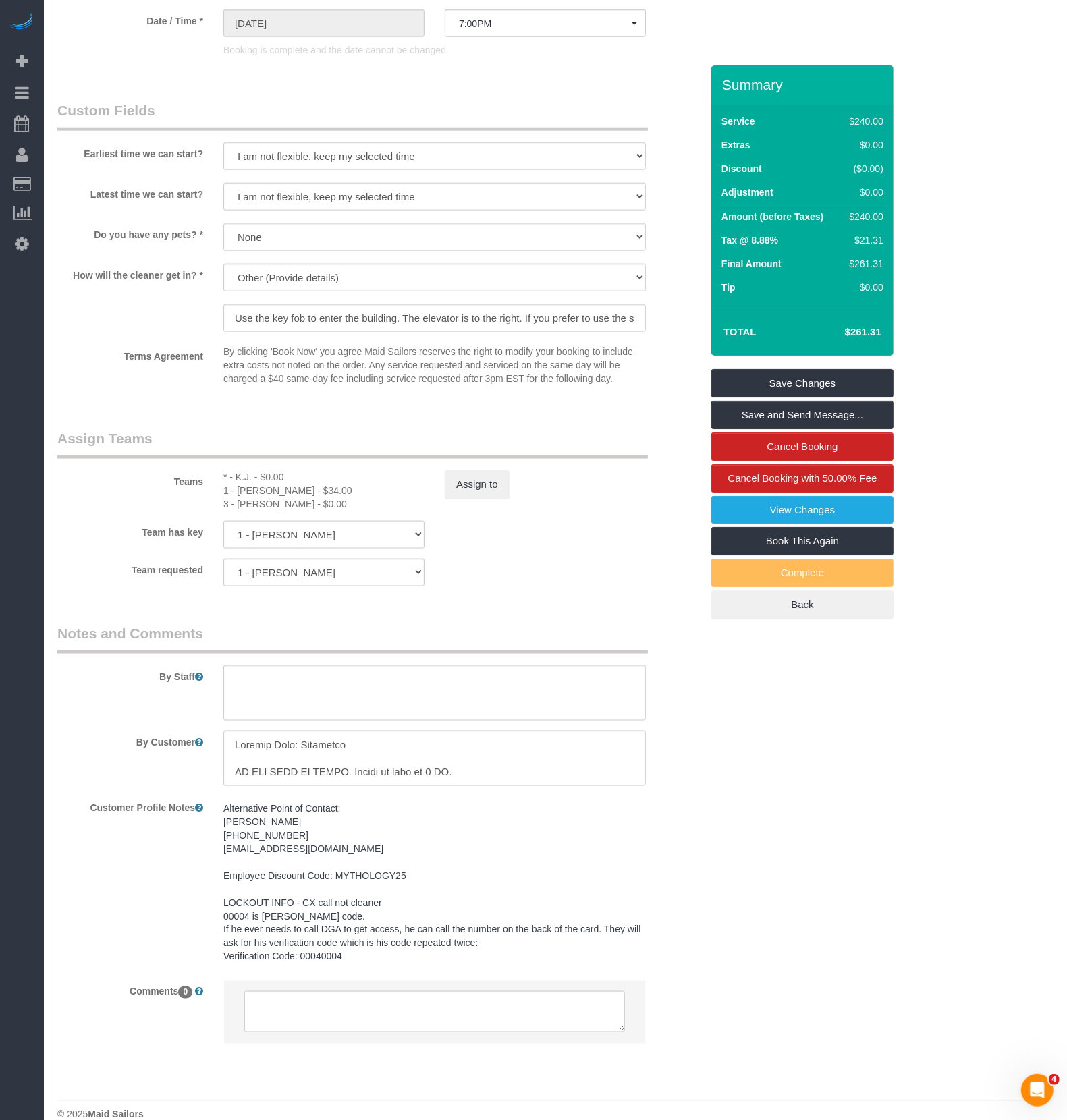
click at [500, 498] on sui-booking-teams "Teams * - K.J. - $0.00 1 - Kariluz Romero - $34.00 3 - Hecleny Gonzalez - $0.00…" at bounding box center [379, 507] width 644 height 158
click at [488, 476] on button "Assign to" at bounding box center [476, 484] width 65 height 28
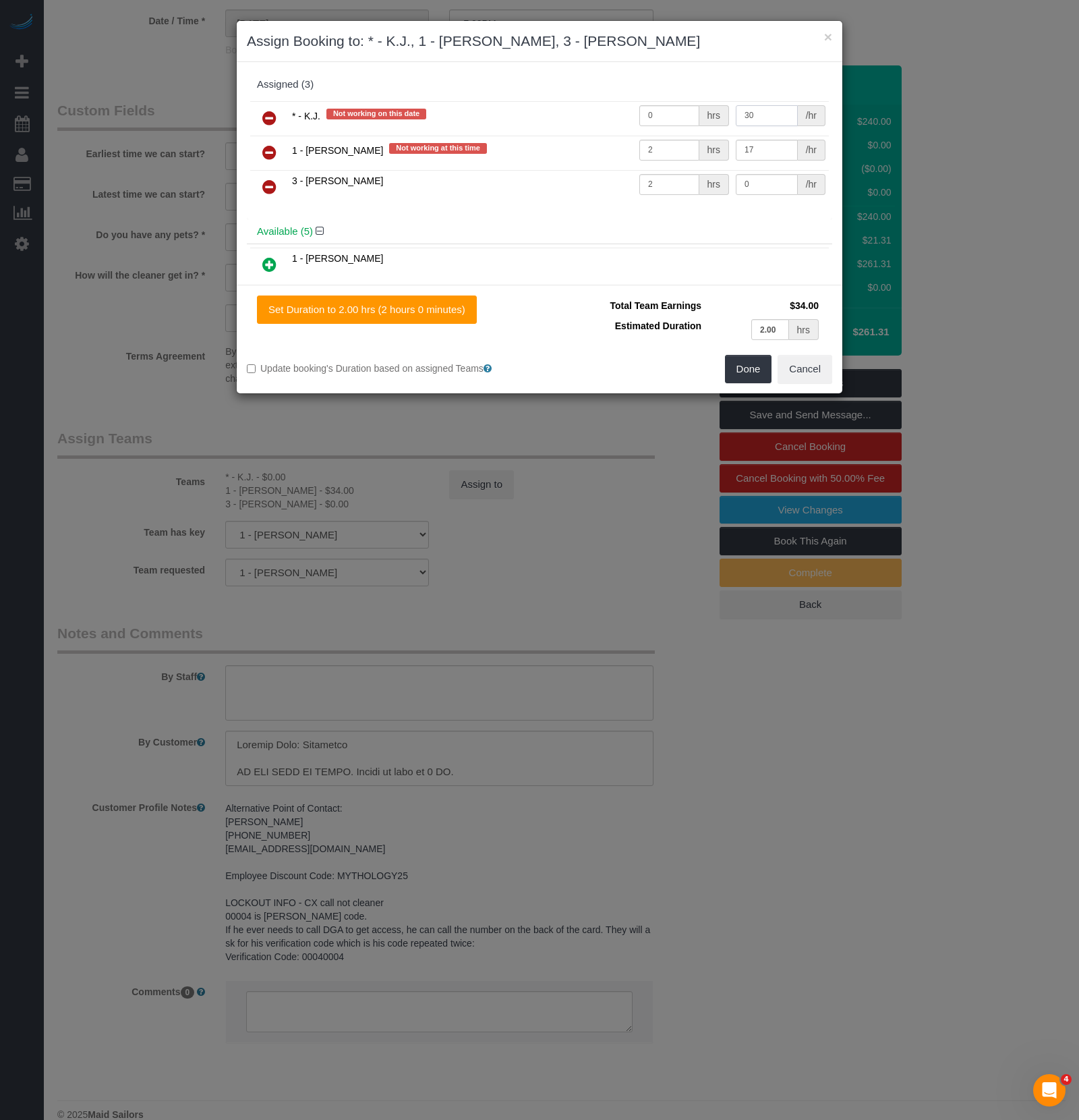
click at [770, 123] on input "30" at bounding box center [766, 115] width 62 height 21
click at [769, 115] on input "30" at bounding box center [766, 115] width 62 height 21
type input "25"
click at [653, 122] on input "0" at bounding box center [669, 115] width 60 height 21
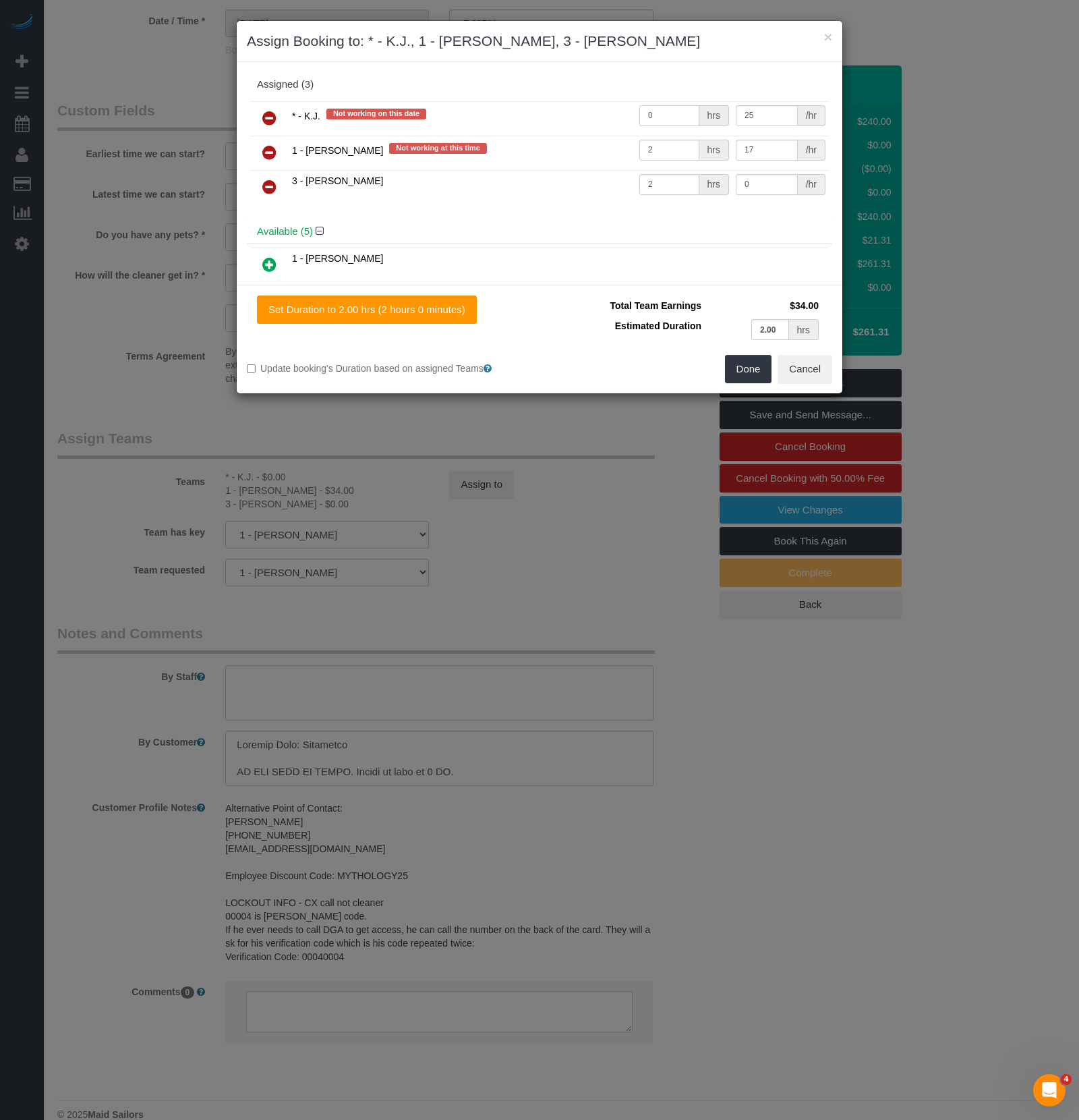
click at [652, 123] on input "0" at bounding box center [669, 115] width 60 height 21
type input "2"
click at [748, 368] on button "Done" at bounding box center [749, 369] width 47 height 28
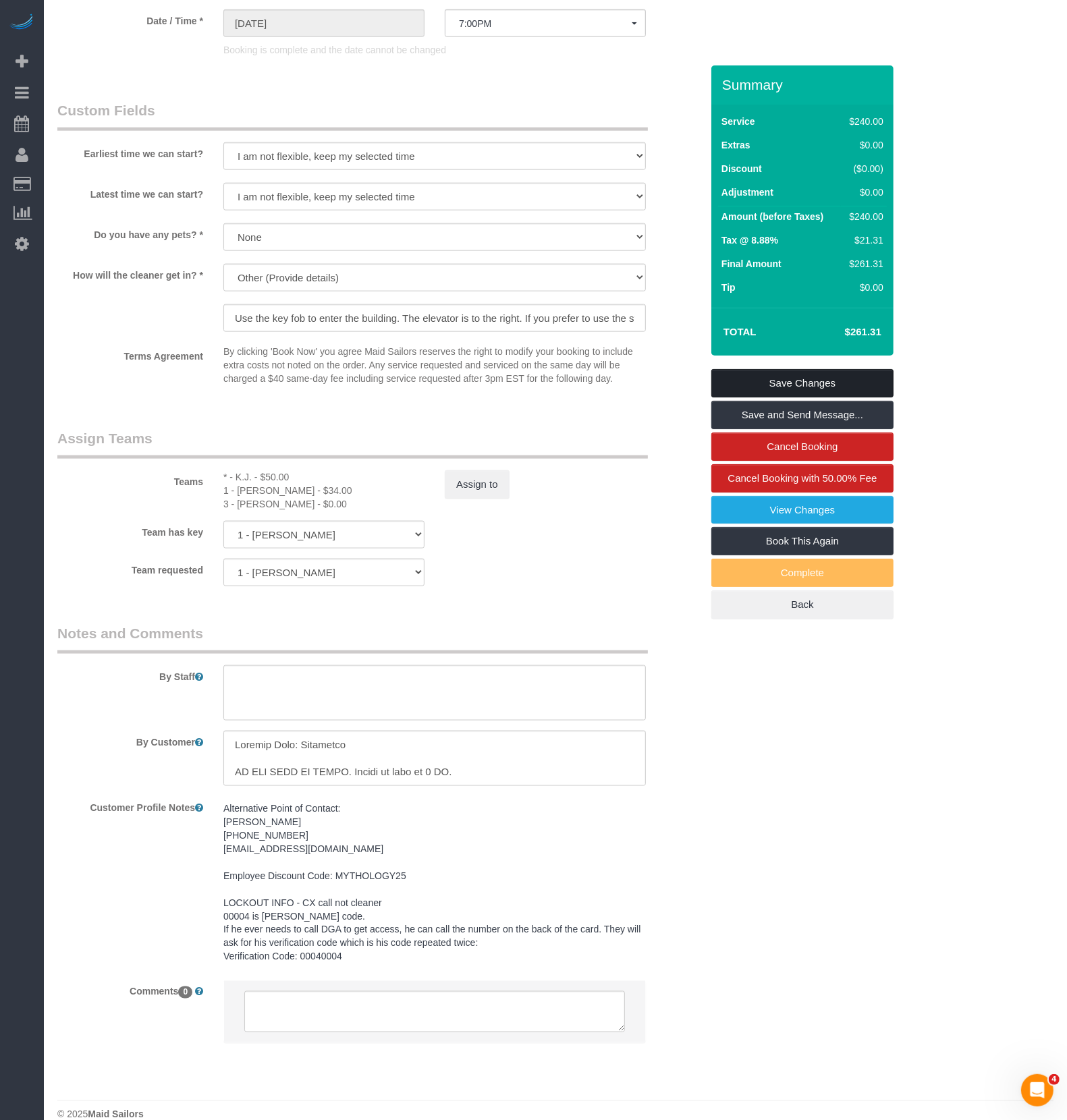
click at [765, 388] on link "Save Changes" at bounding box center [802, 383] width 182 height 28
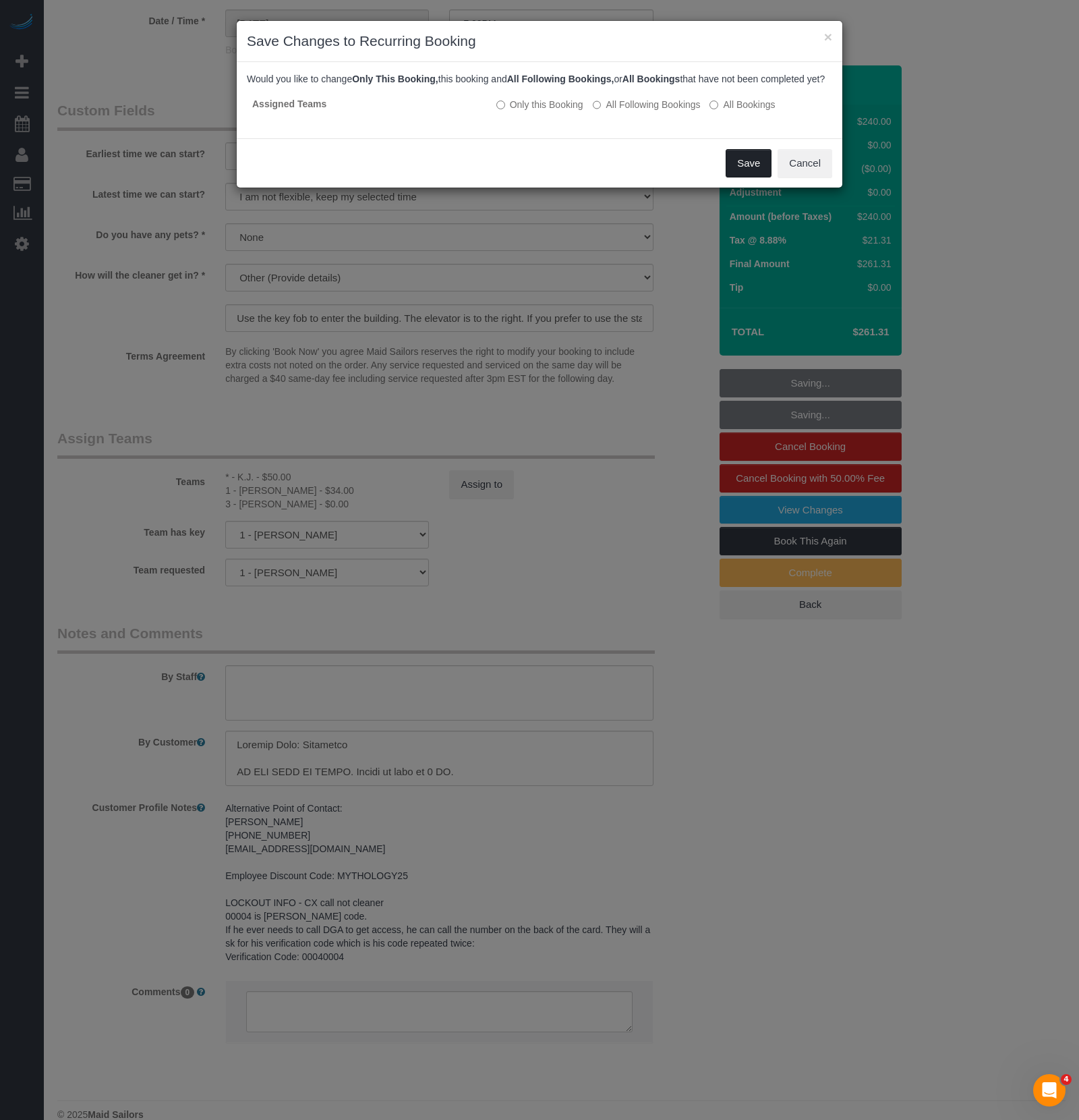
click at [763, 175] on button "Save" at bounding box center [749, 163] width 46 height 28
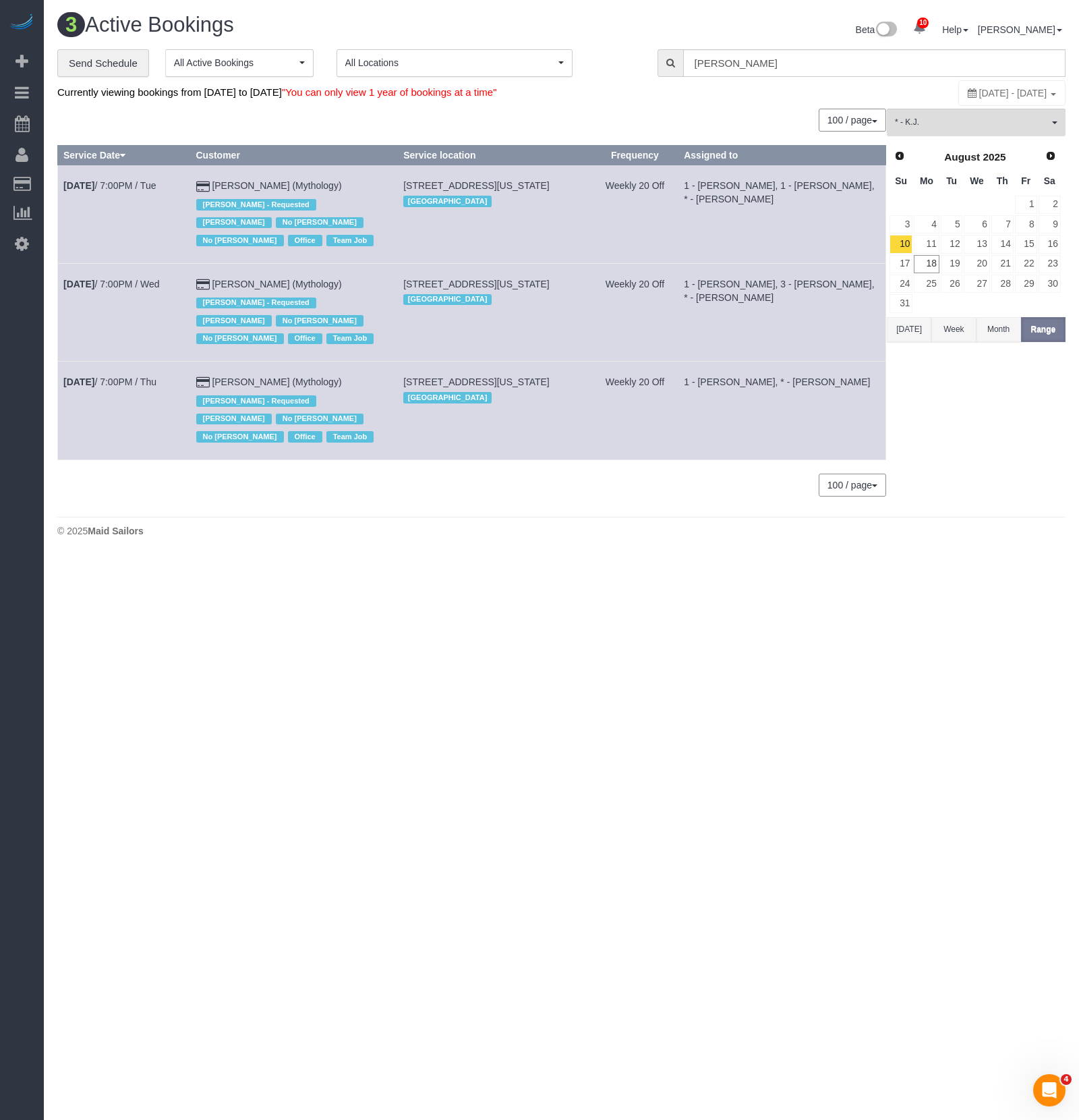
click at [138, 370] on td "Aug 14th / 7:00PM / Thu" at bounding box center [124, 411] width 133 height 98
click at [149, 377] on link "Aug 14th / 7:00PM / Thu" at bounding box center [110, 381] width 93 height 11
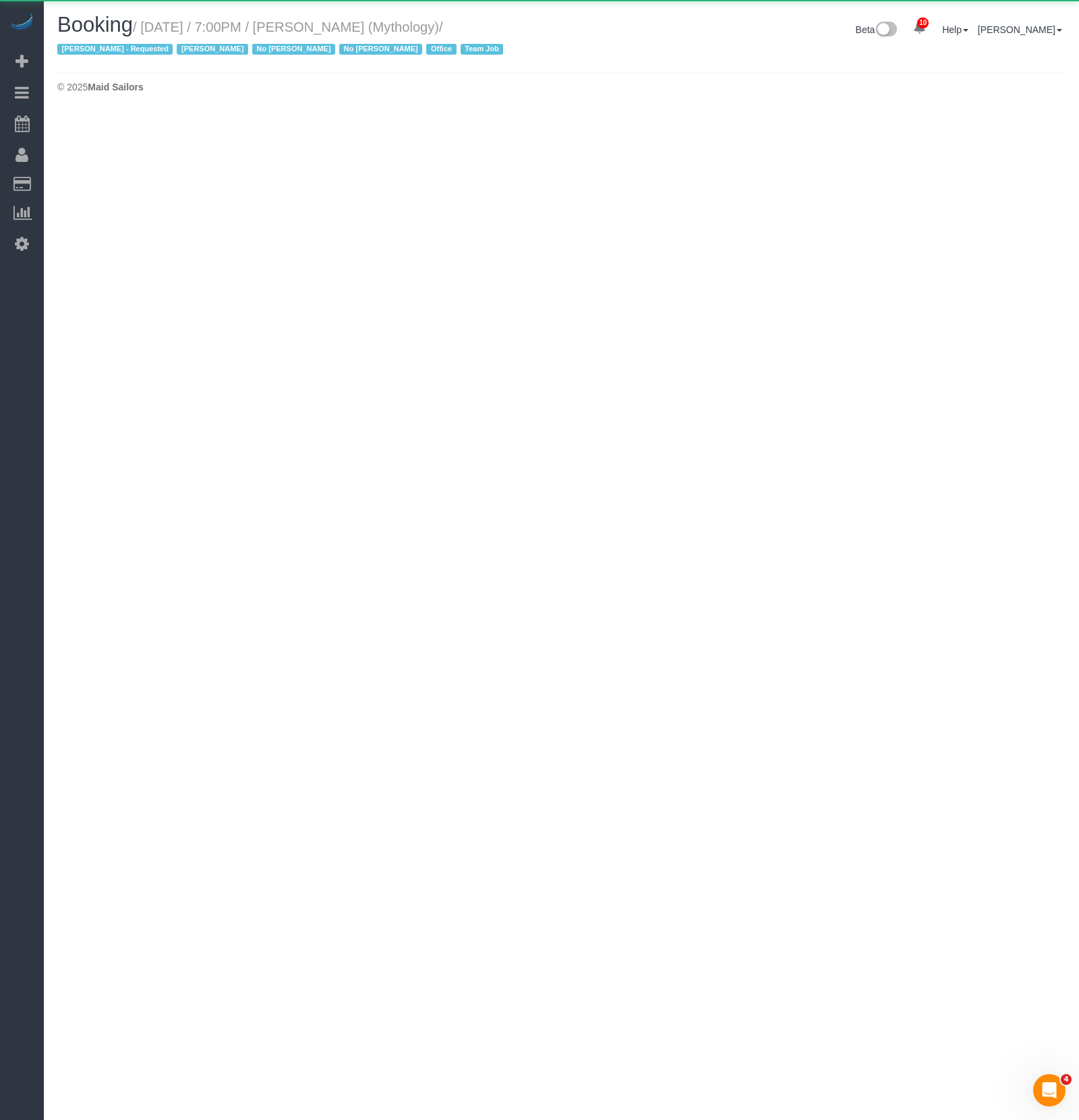
select select "NY"
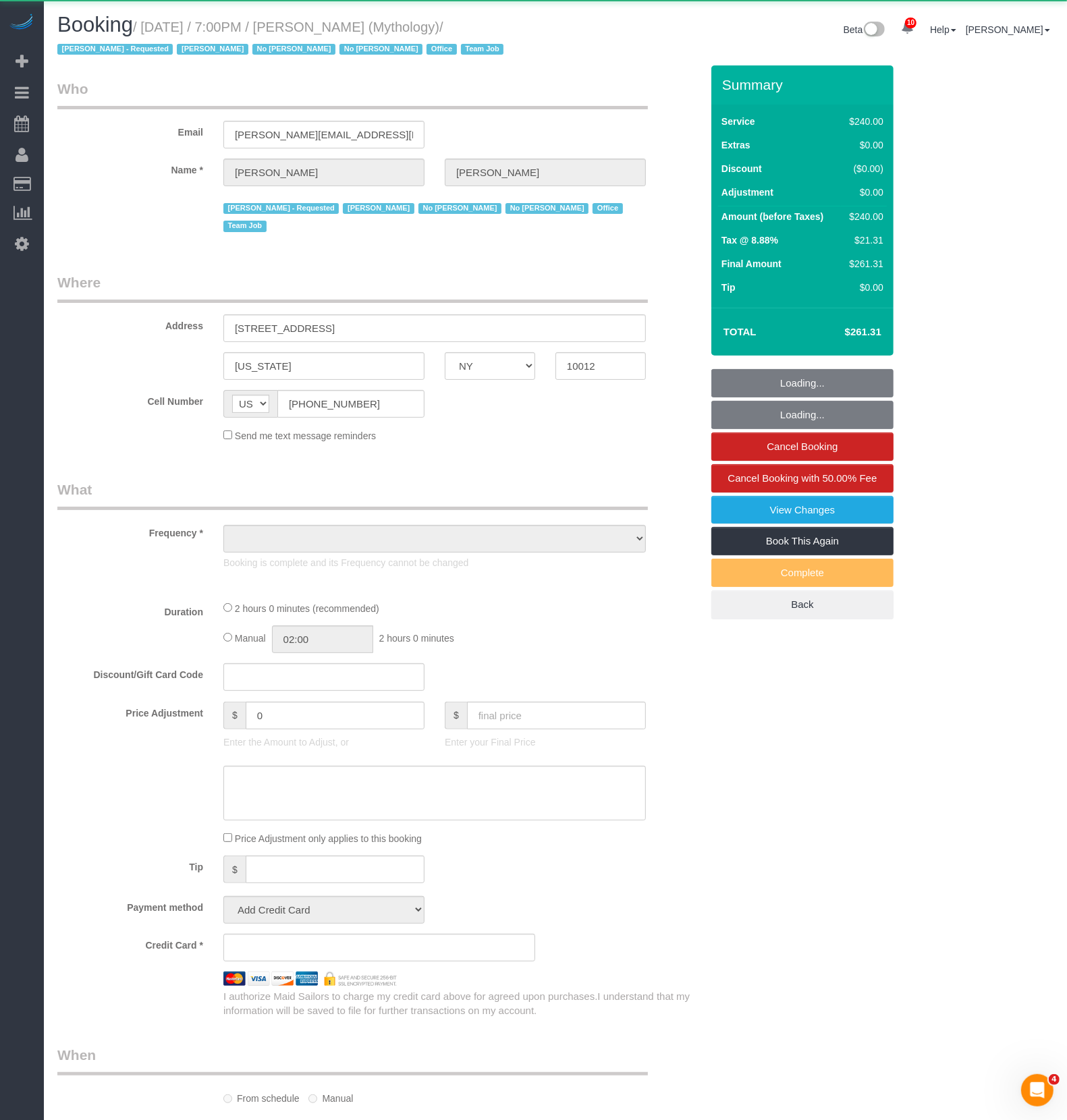
select select "object:4772"
select select "2"
select select "120"
select select "number:89"
select select "number:90"
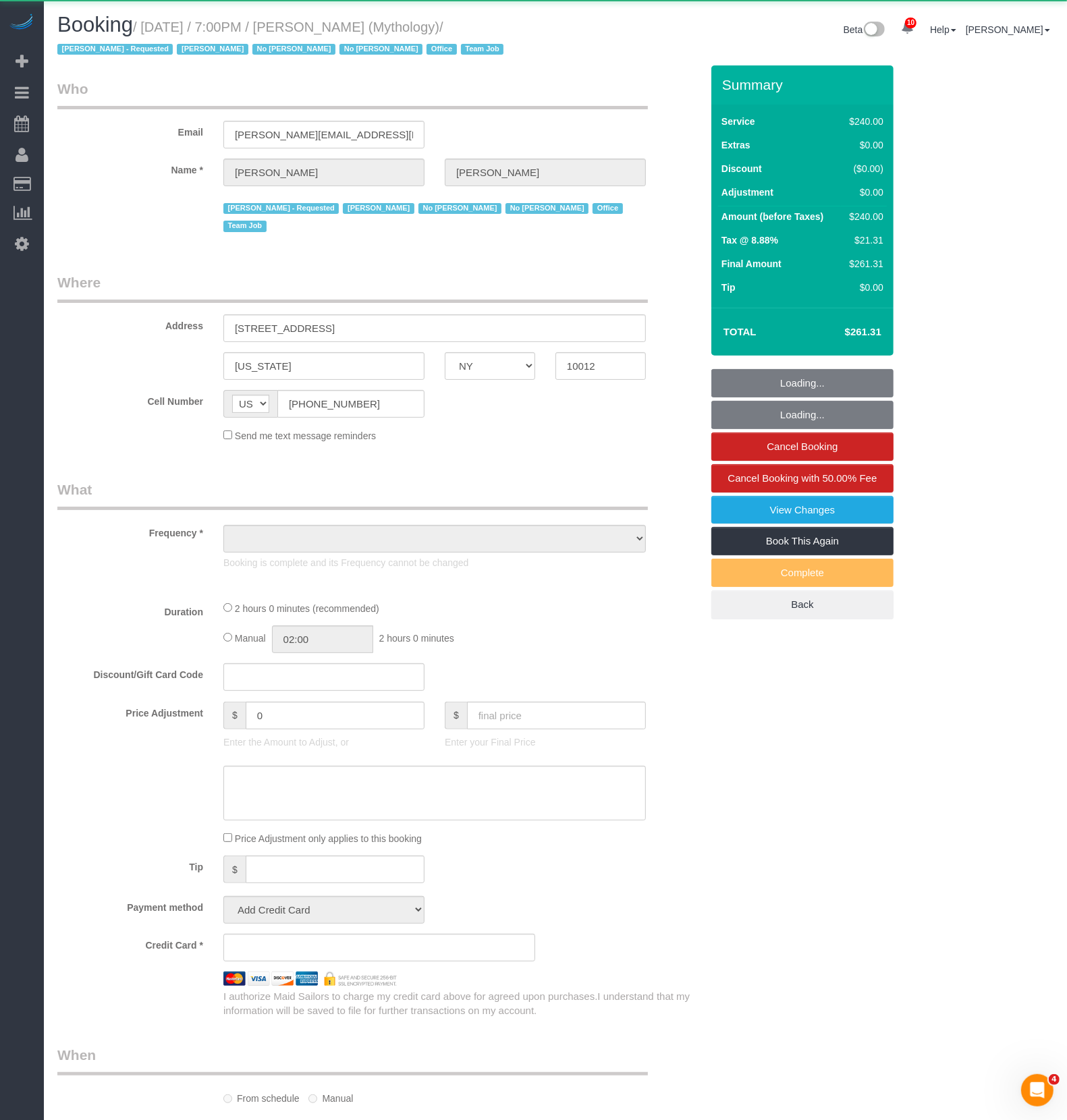
select select "number:15"
select select "number:7"
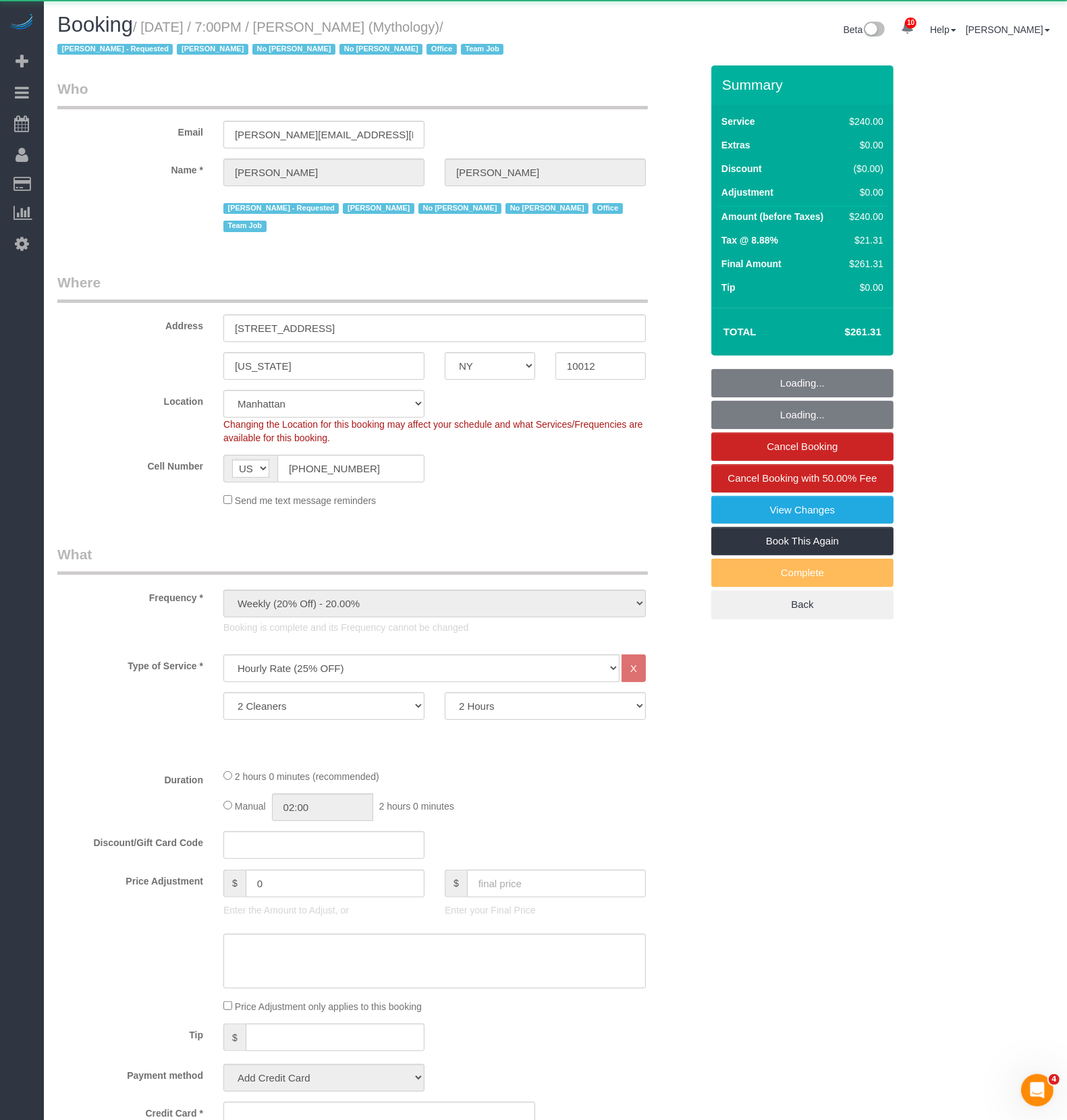
select select "string:stripe-card_1F0CXe4VGloSiKo7V7BiKmvB"
select select "spot6"
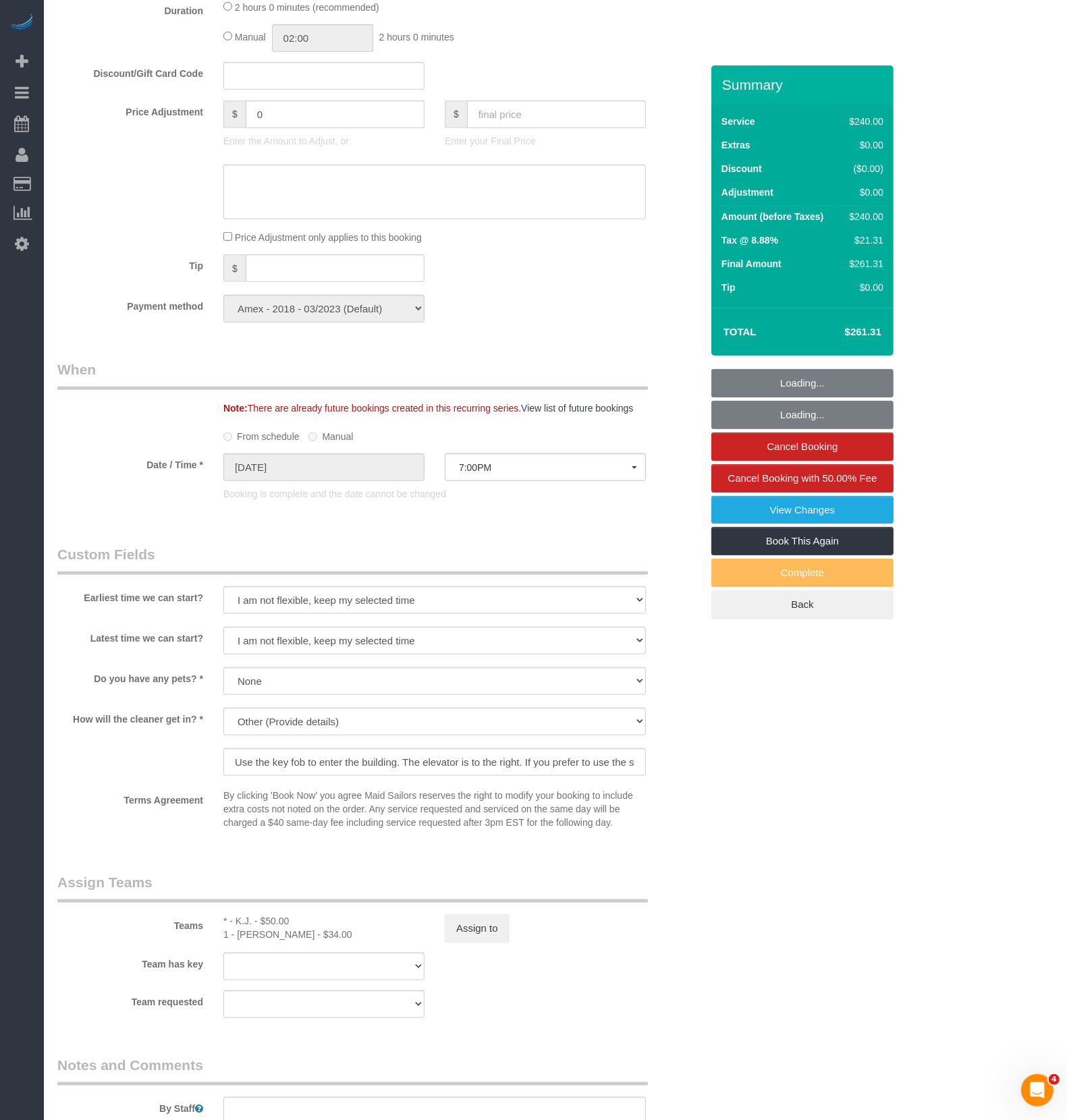
scroll to position [1201, 0]
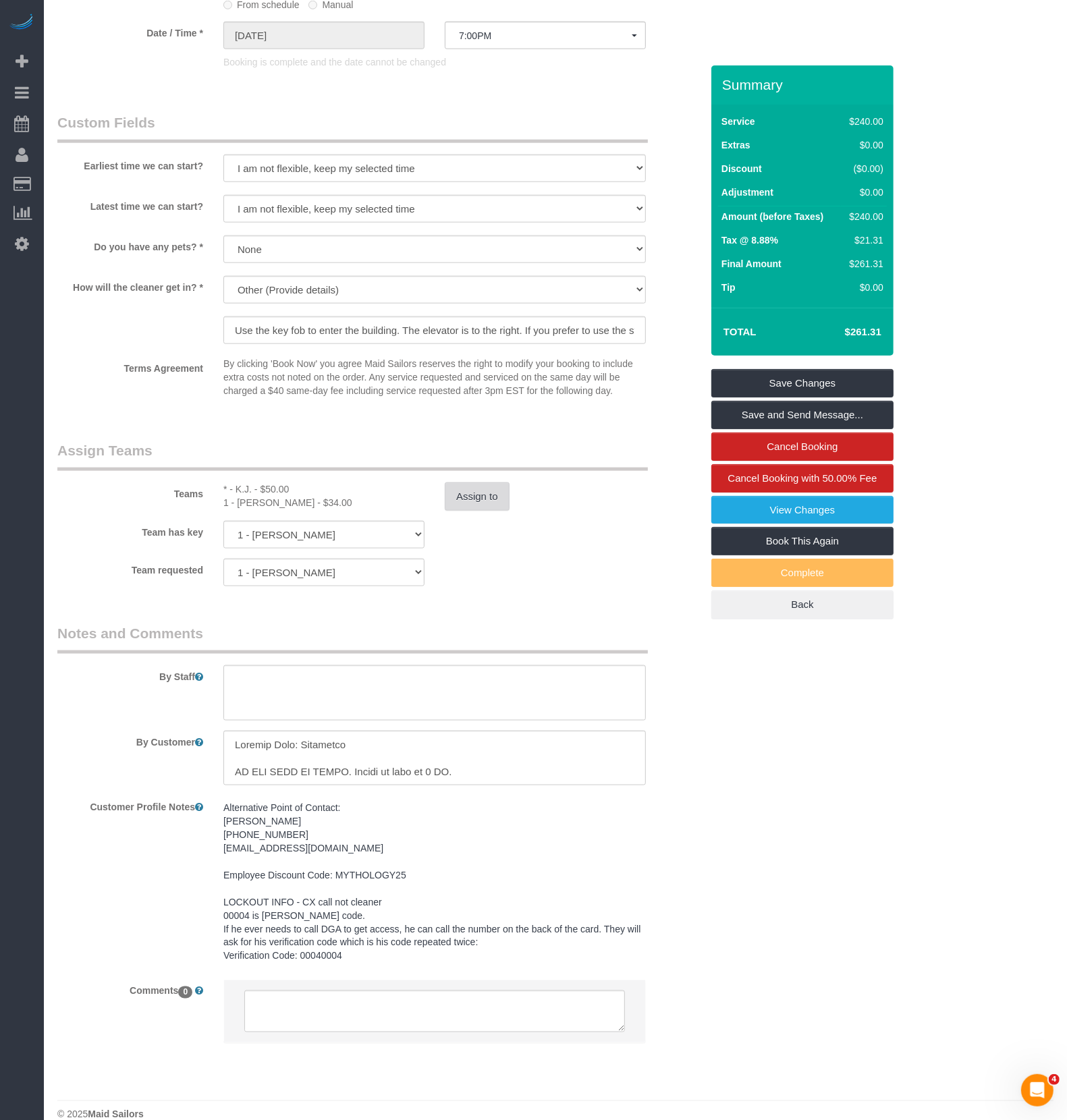
click at [492, 482] on button "Assign to" at bounding box center [476, 496] width 65 height 28
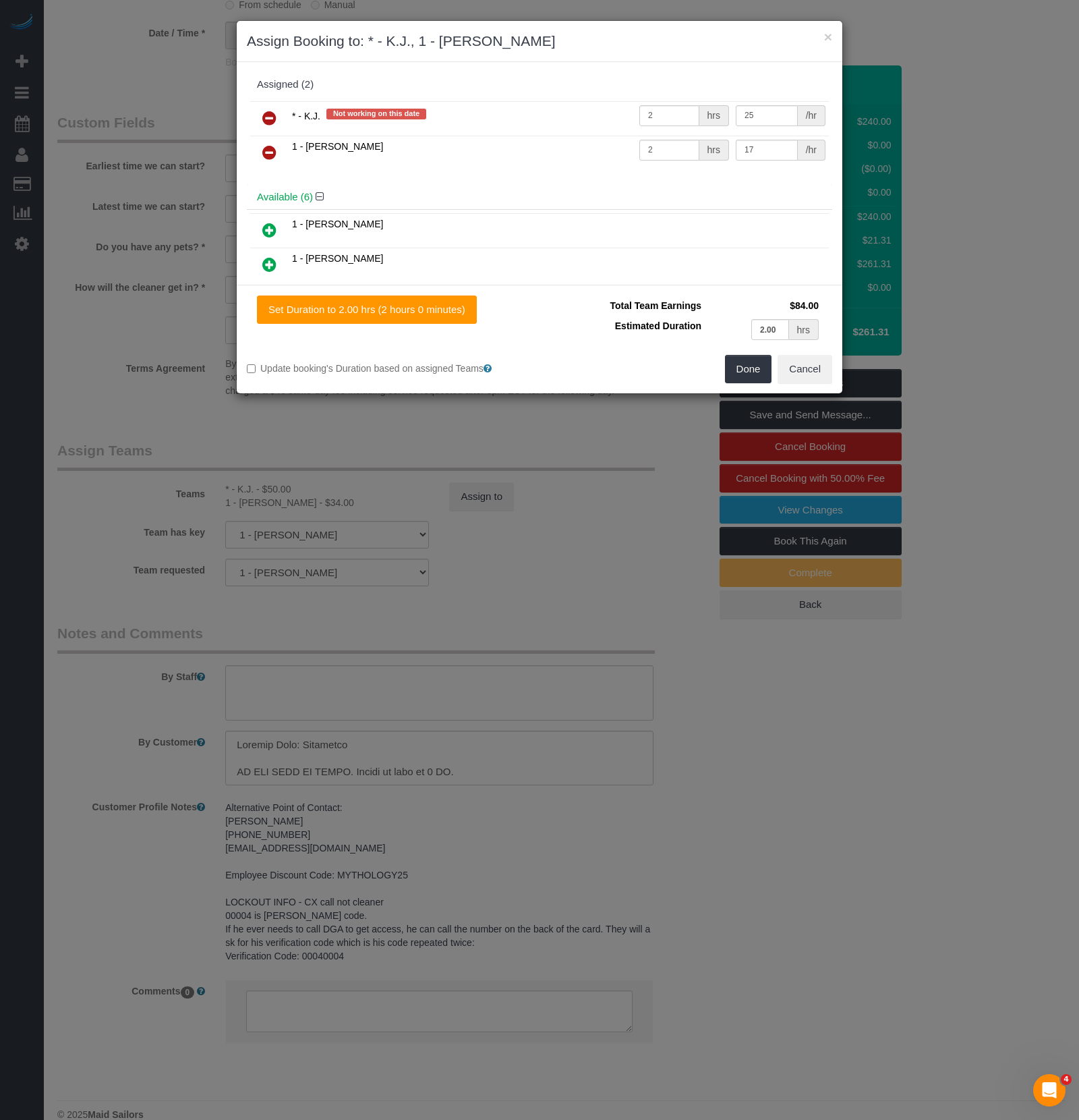
click at [663, 129] on td "2 hrs" at bounding box center [685, 118] width 96 height 34
click at [664, 118] on input "2" at bounding box center [669, 115] width 60 height 21
type input "4"
click at [747, 378] on button "Done" at bounding box center [749, 369] width 47 height 28
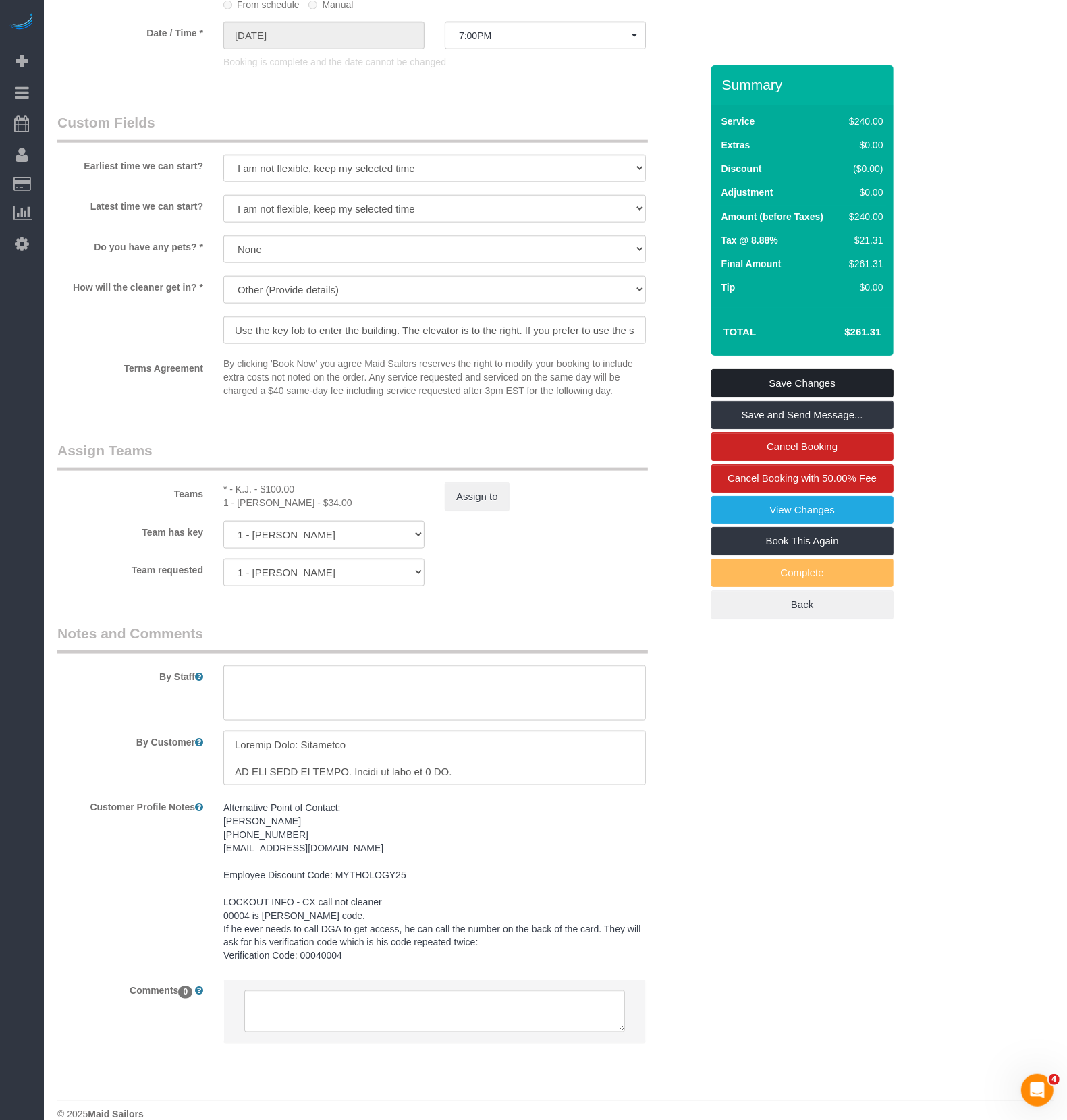
click at [793, 378] on link "Save Changes" at bounding box center [802, 383] width 182 height 28
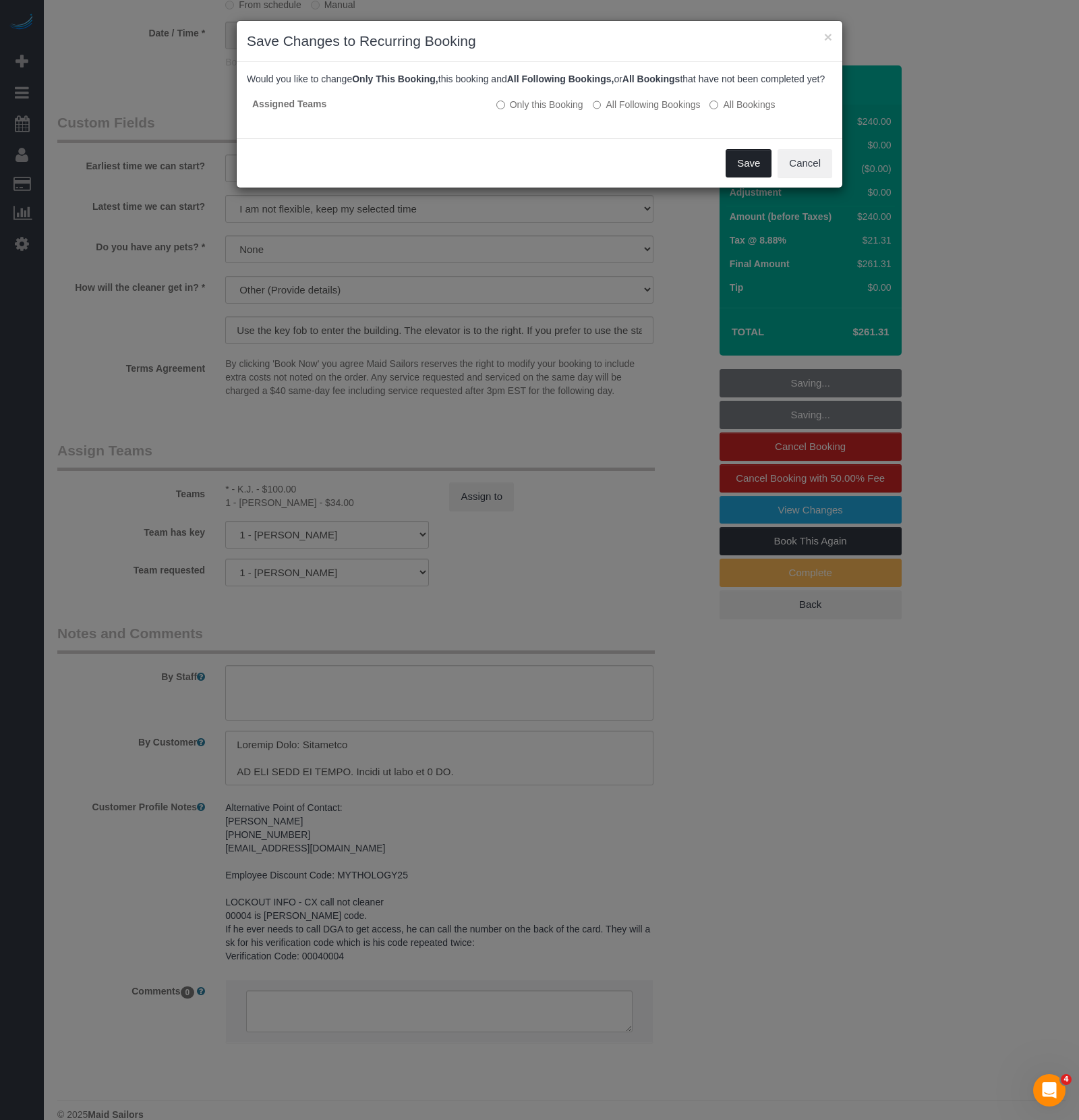
click at [758, 178] on button "Save" at bounding box center [749, 163] width 46 height 28
